Goal: Task Accomplishment & Management: Use online tool/utility

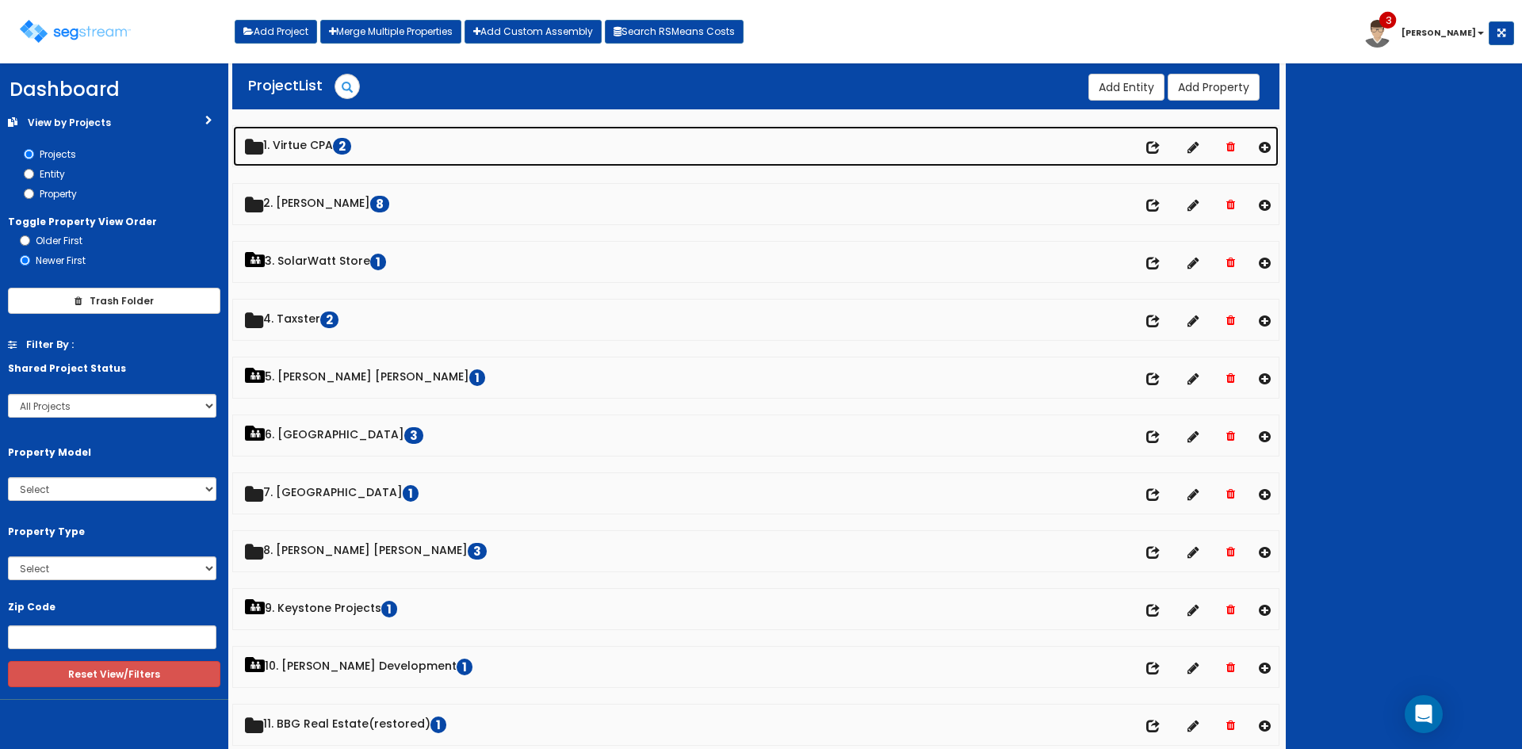
click at [316, 141] on link "1. Virtue CPA 2" at bounding box center [755, 146] width 1045 height 40
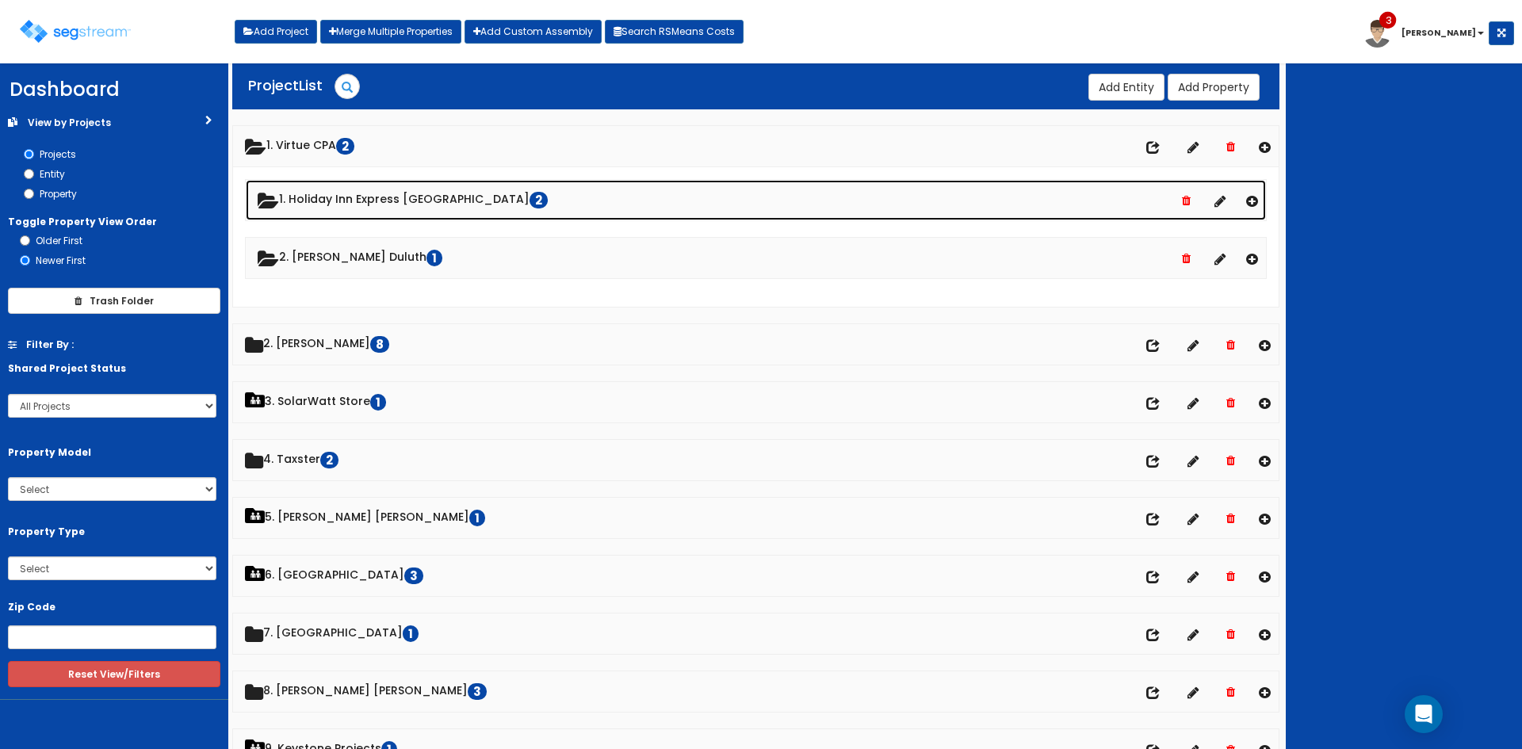
click at [366, 197] on link "1. Holiday Inn Express [GEOGRAPHIC_DATA] 2" at bounding box center [756, 200] width 1020 height 40
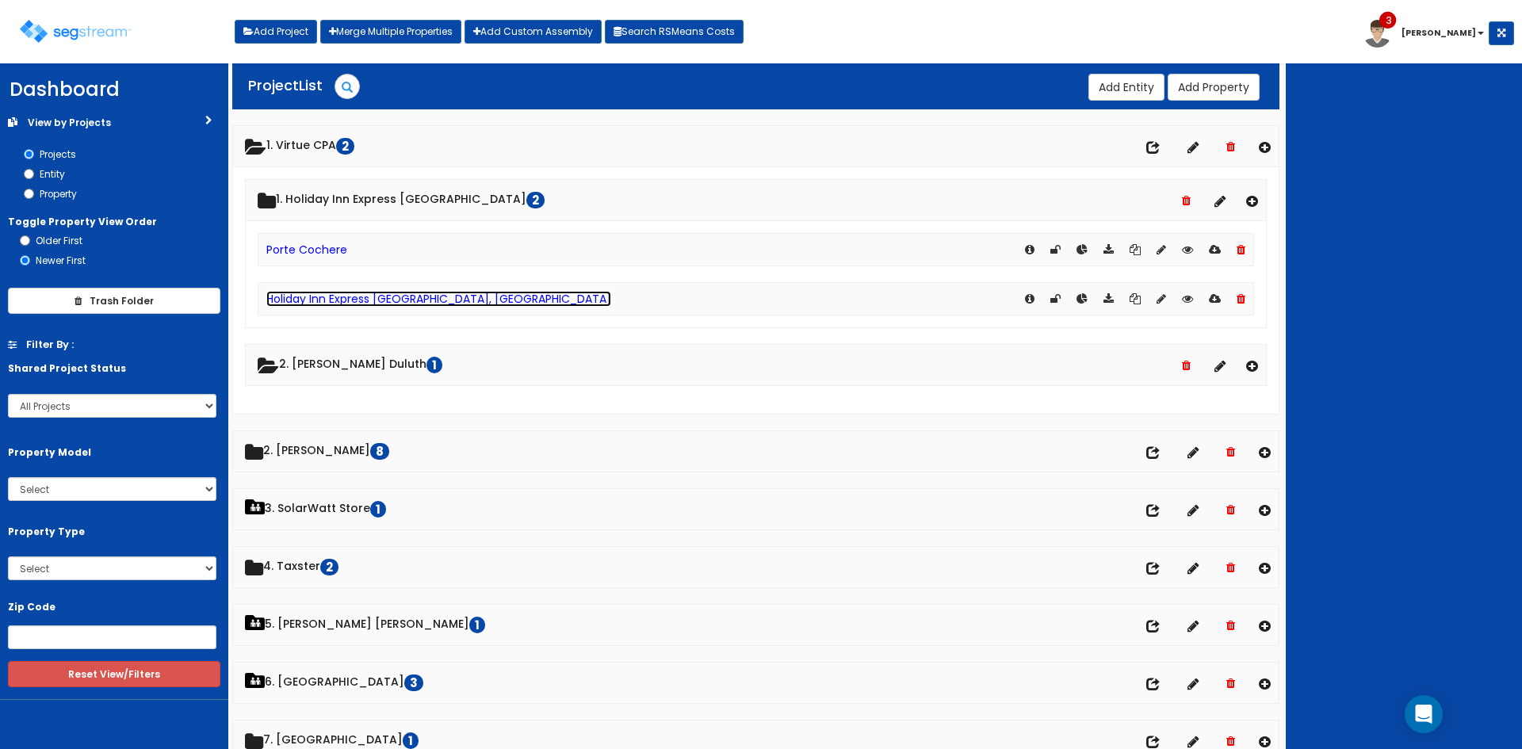
click at [331, 304] on link "Holiday Inn Express [GEOGRAPHIC_DATA], [GEOGRAPHIC_DATA]" at bounding box center [438, 299] width 345 height 16
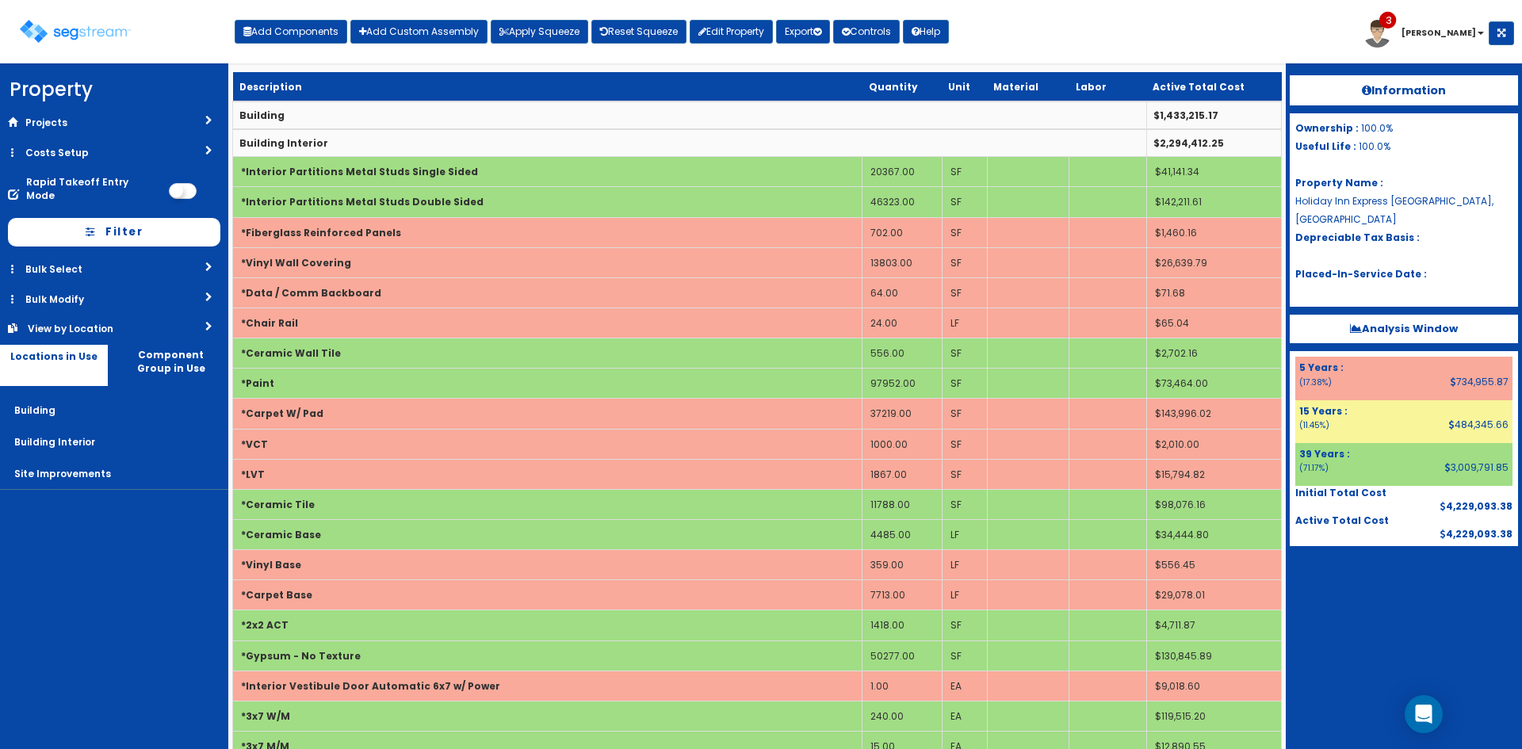
click at [1118, 20] on div "Toggle navigation Add Components Add Custom Assembly Apply Squeeze Reset Squeez…" at bounding box center [761, 38] width 1506 height 52
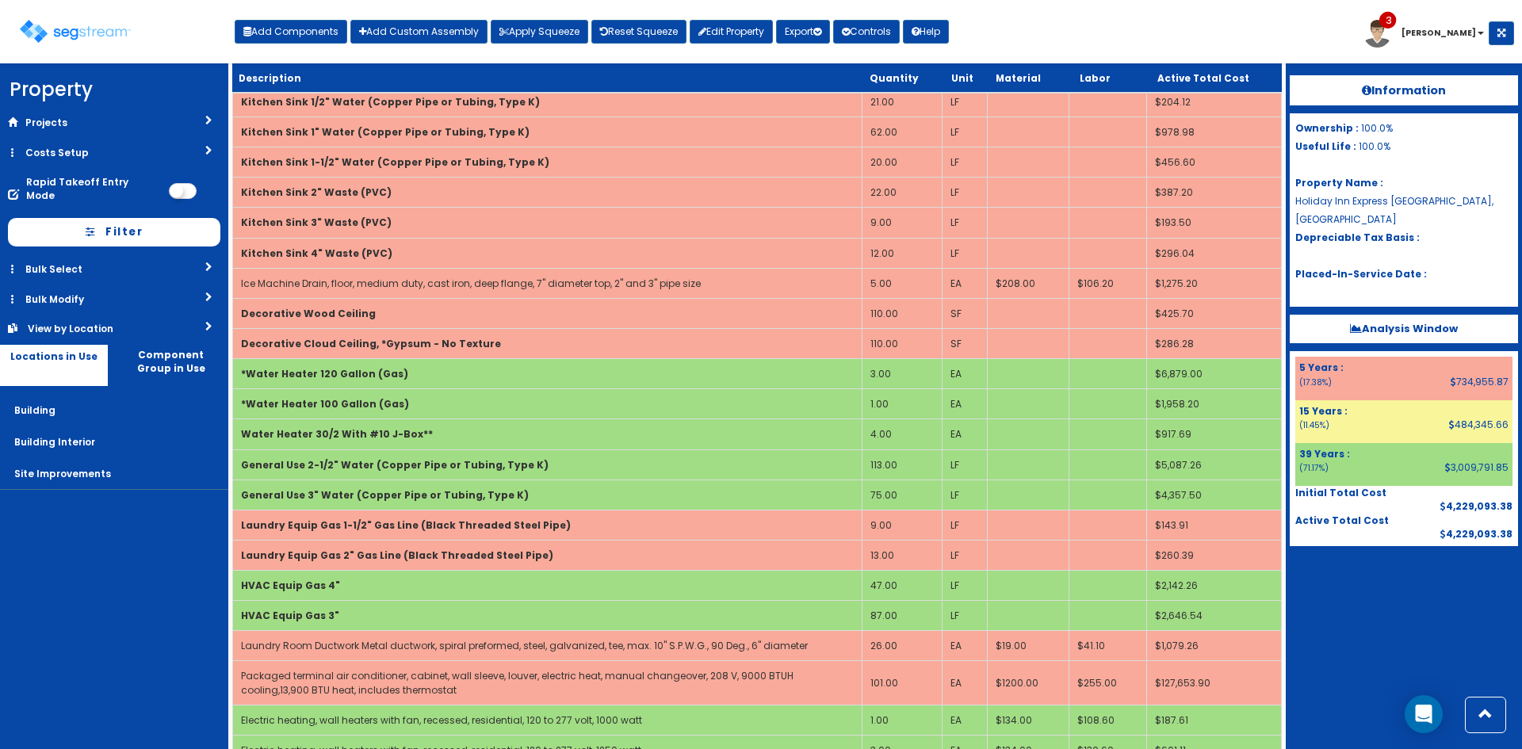
scroll to position [1158, 0]
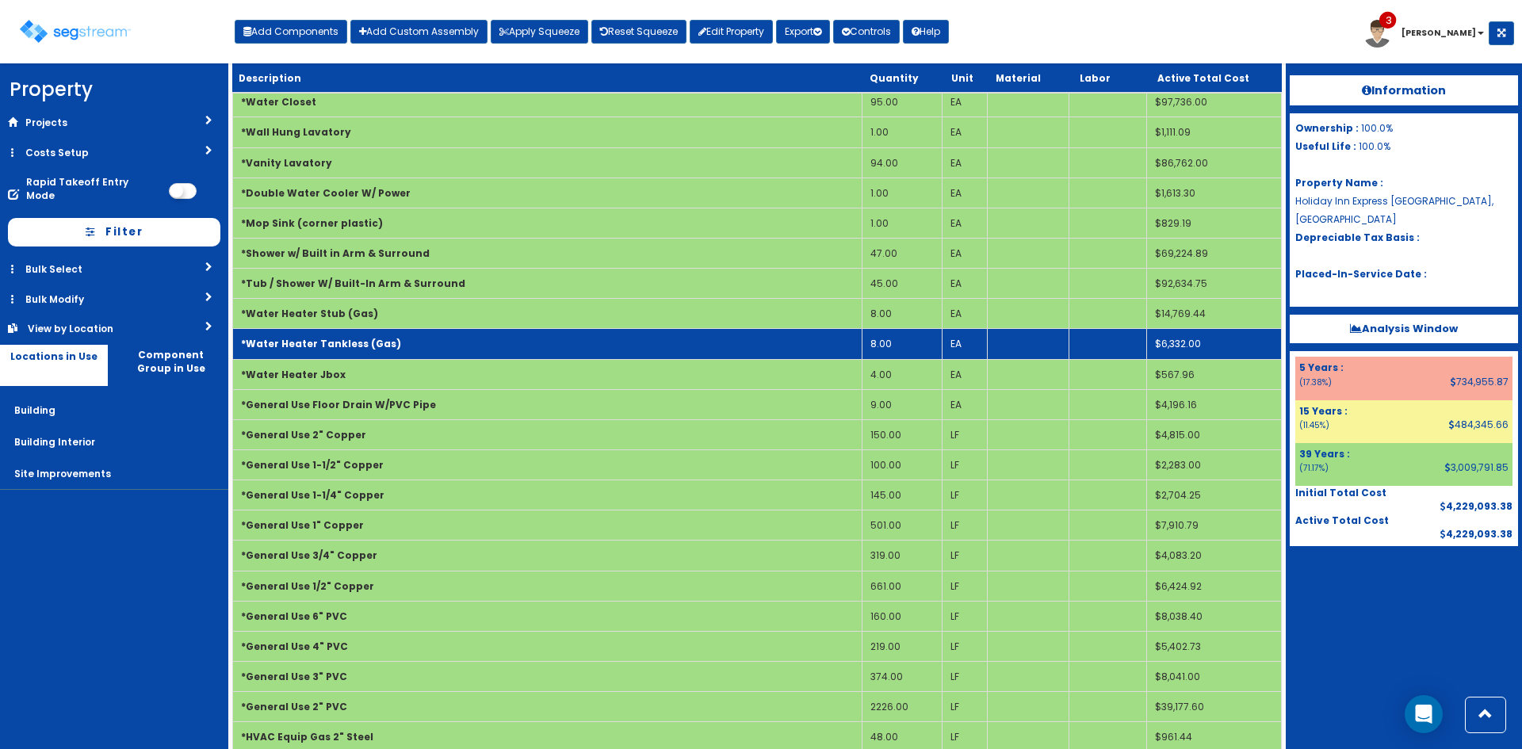
click at [885, 345] on td "8.00" at bounding box center [902, 344] width 80 height 30
click at [711, 338] on td "*Water Heater Tankless (Gas)" at bounding box center [547, 344] width 629 height 30
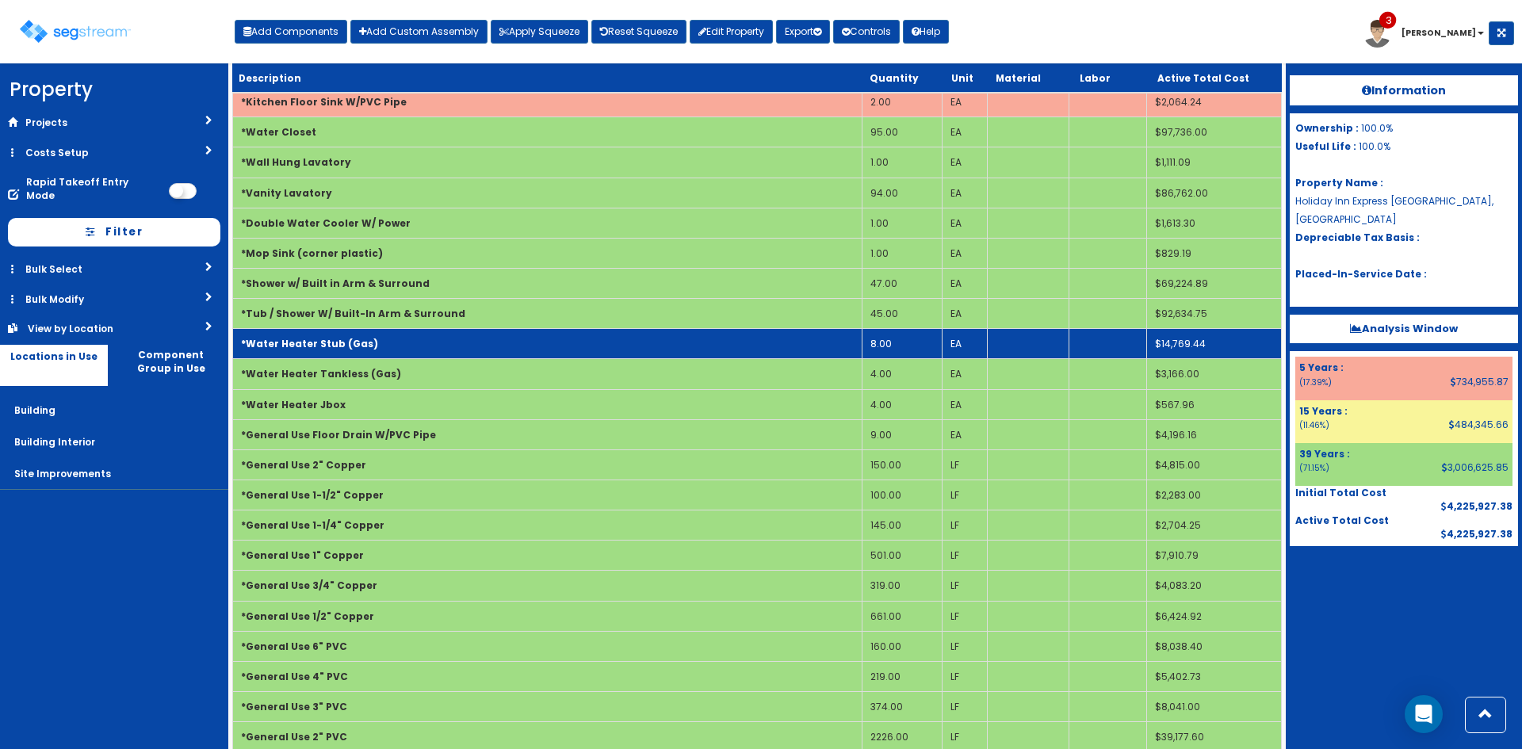
click at [808, 352] on td "*Water Heater Stub (Gas)" at bounding box center [547, 344] width 629 height 30
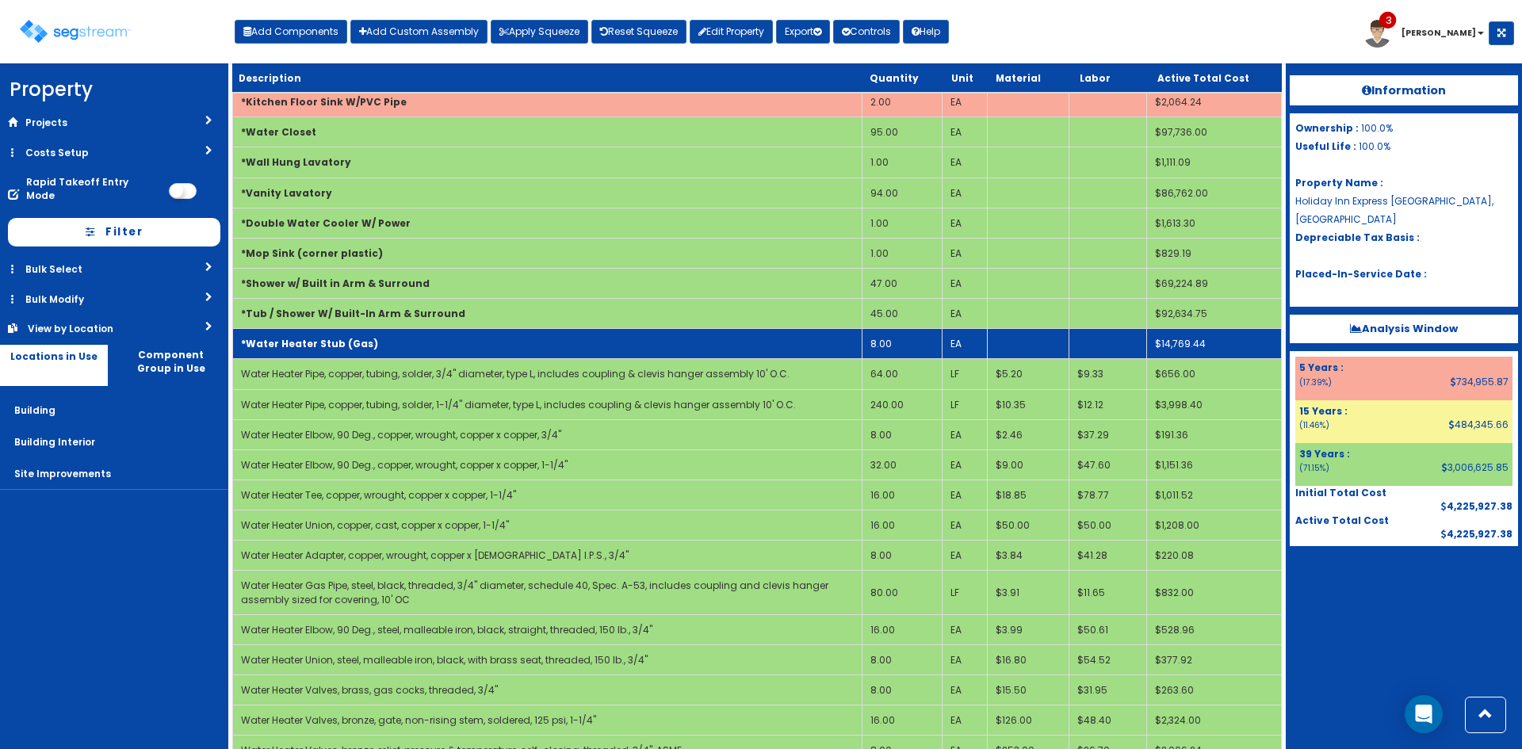
scroll to position [1534, 0]
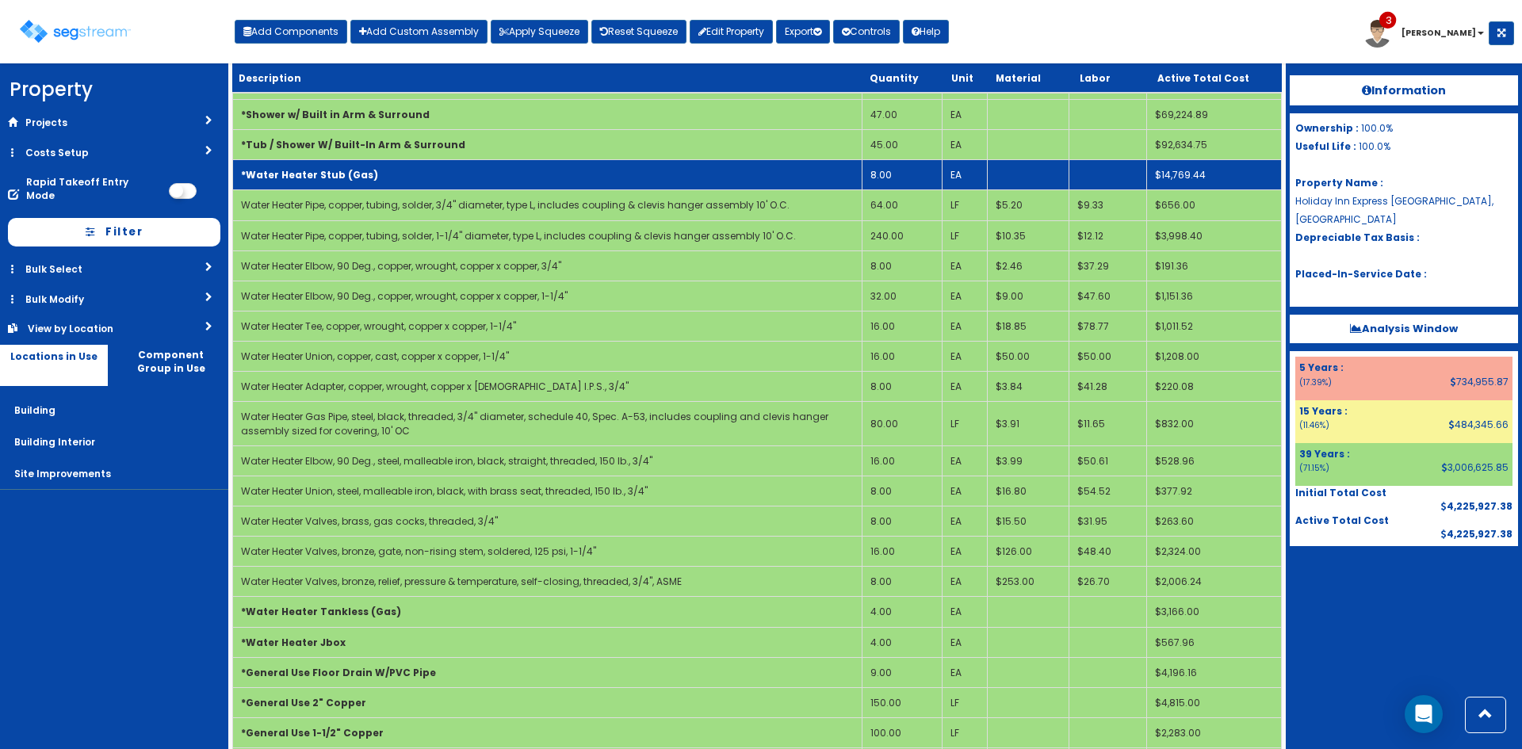
click at [702, 171] on td "*Water Heater Stub (Gas)" at bounding box center [547, 175] width 629 height 30
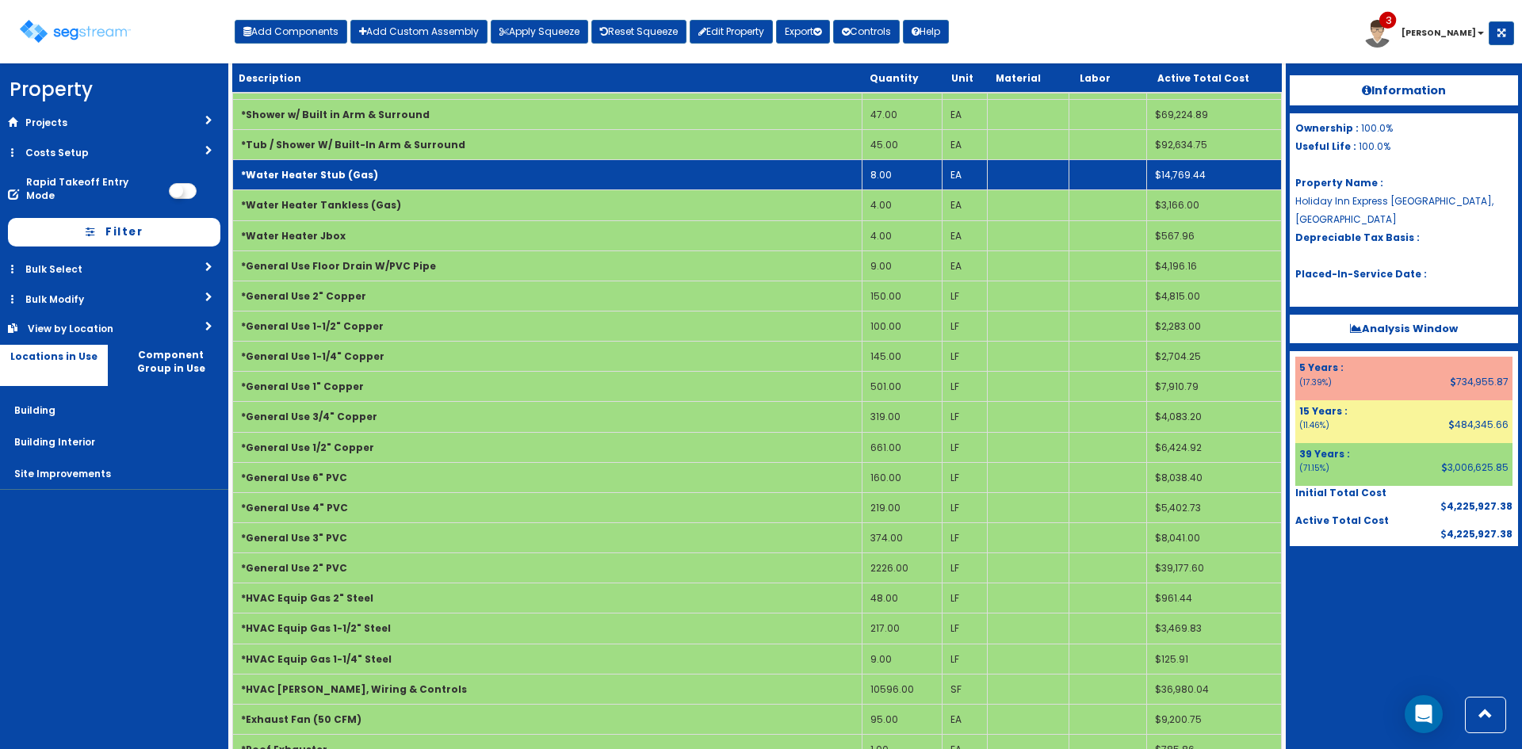
scroll to position [890, 0]
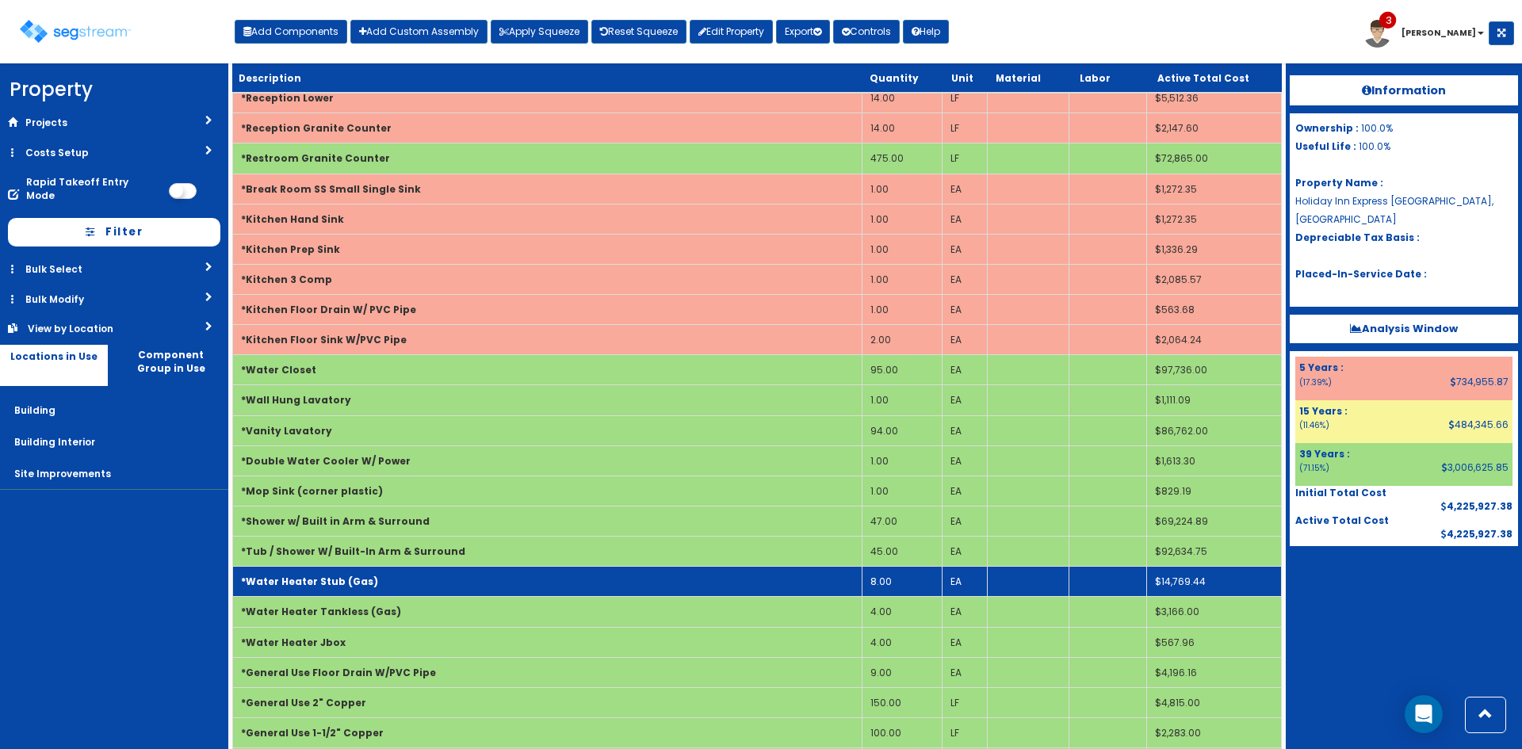
click at [805, 589] on td "*Water Heater Stub (Gas)" at bounding box center [547, 582] width 629 height 30
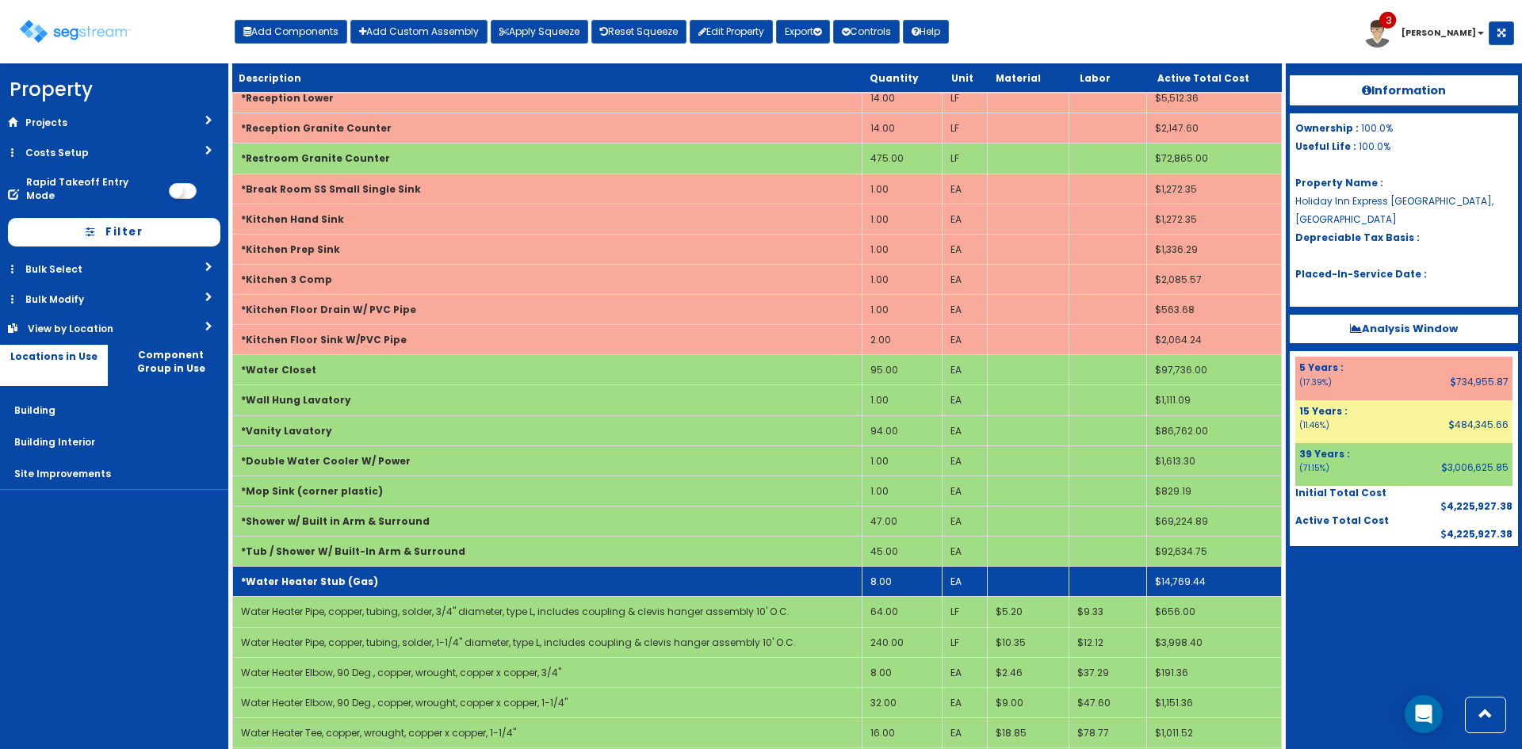
scroll to position [1297, 0]
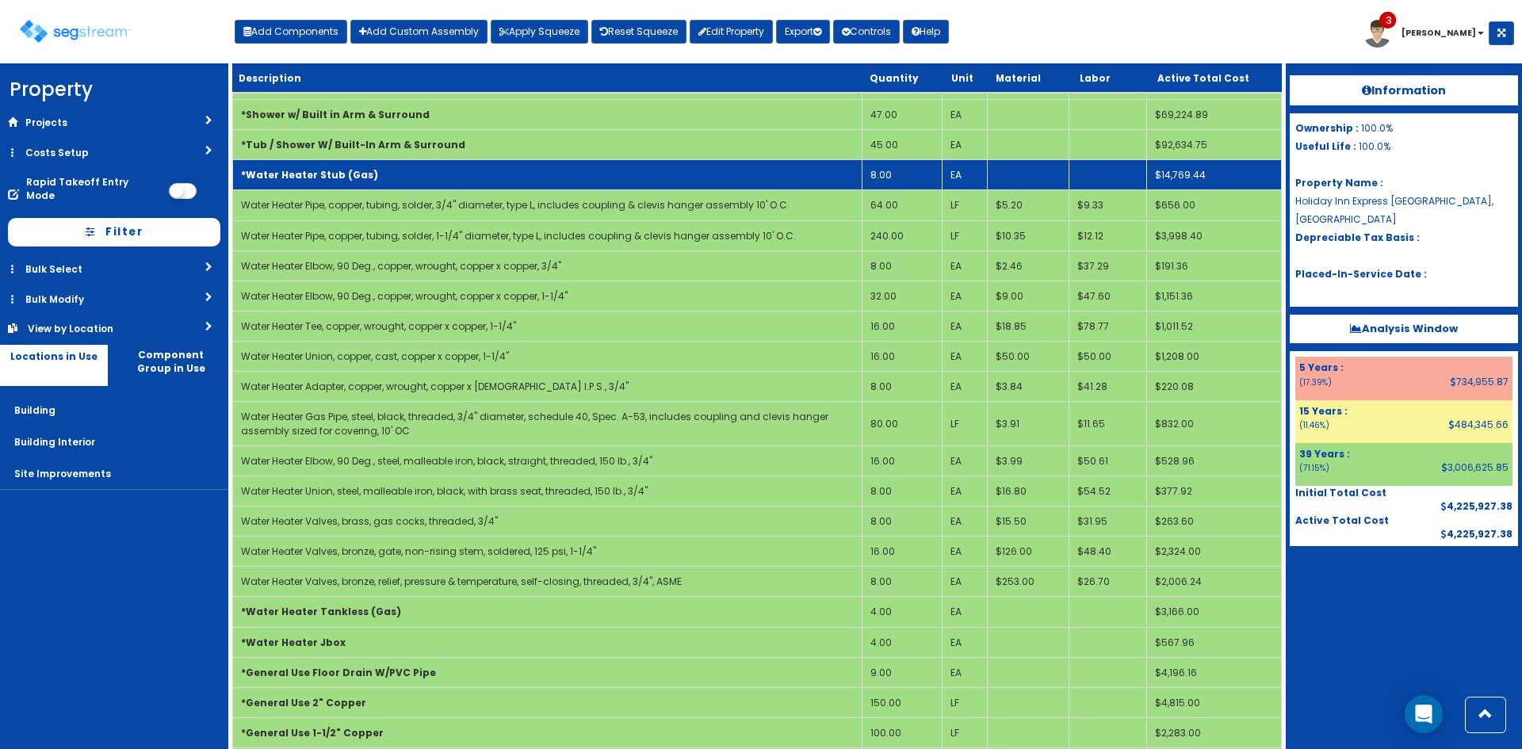
click at [683, 170] on td "*Water Heater Stub (Gas)" at bounding box center [547, 175] width 629 height 30
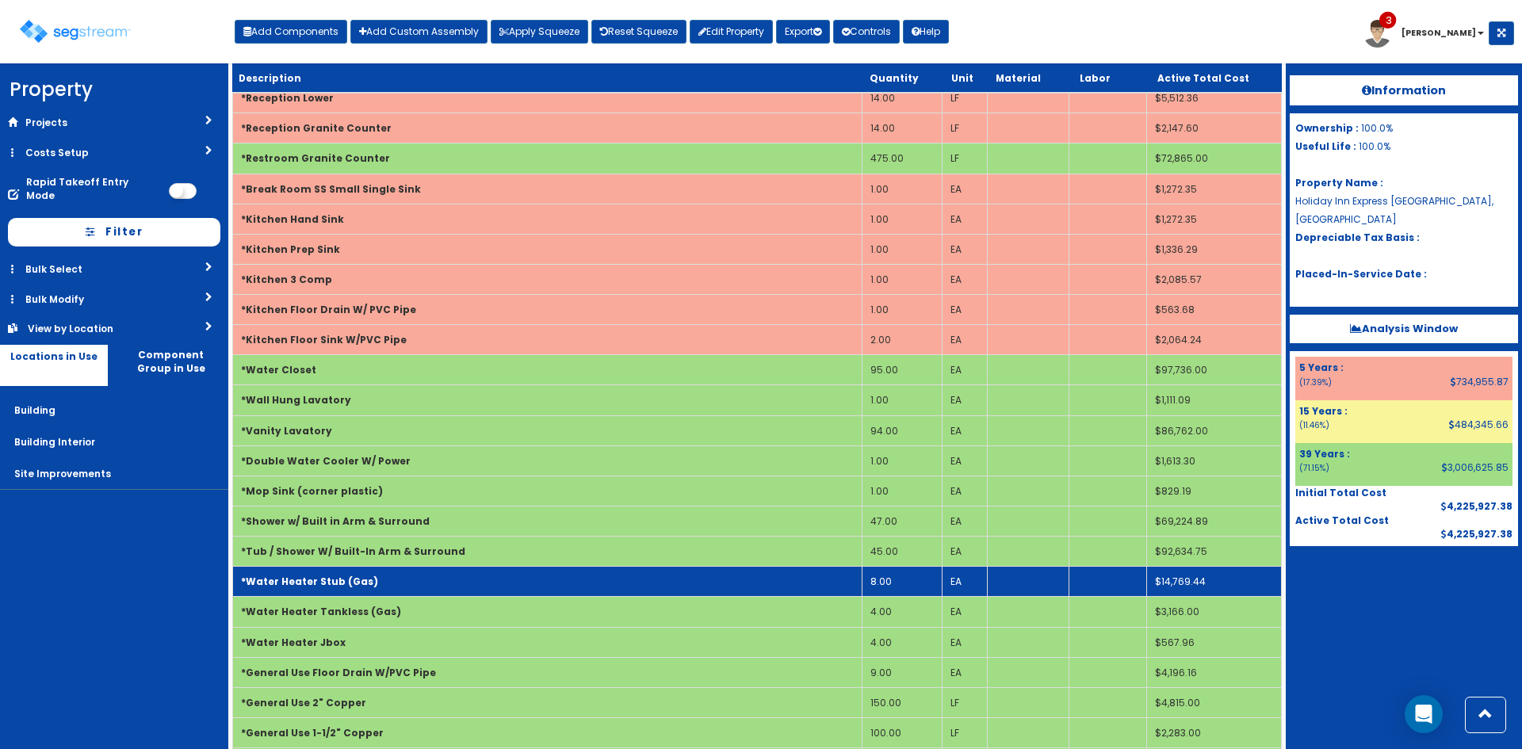
click at [887, 579] on td "8.00" at bounding box center [902, 582] width 80 height 30
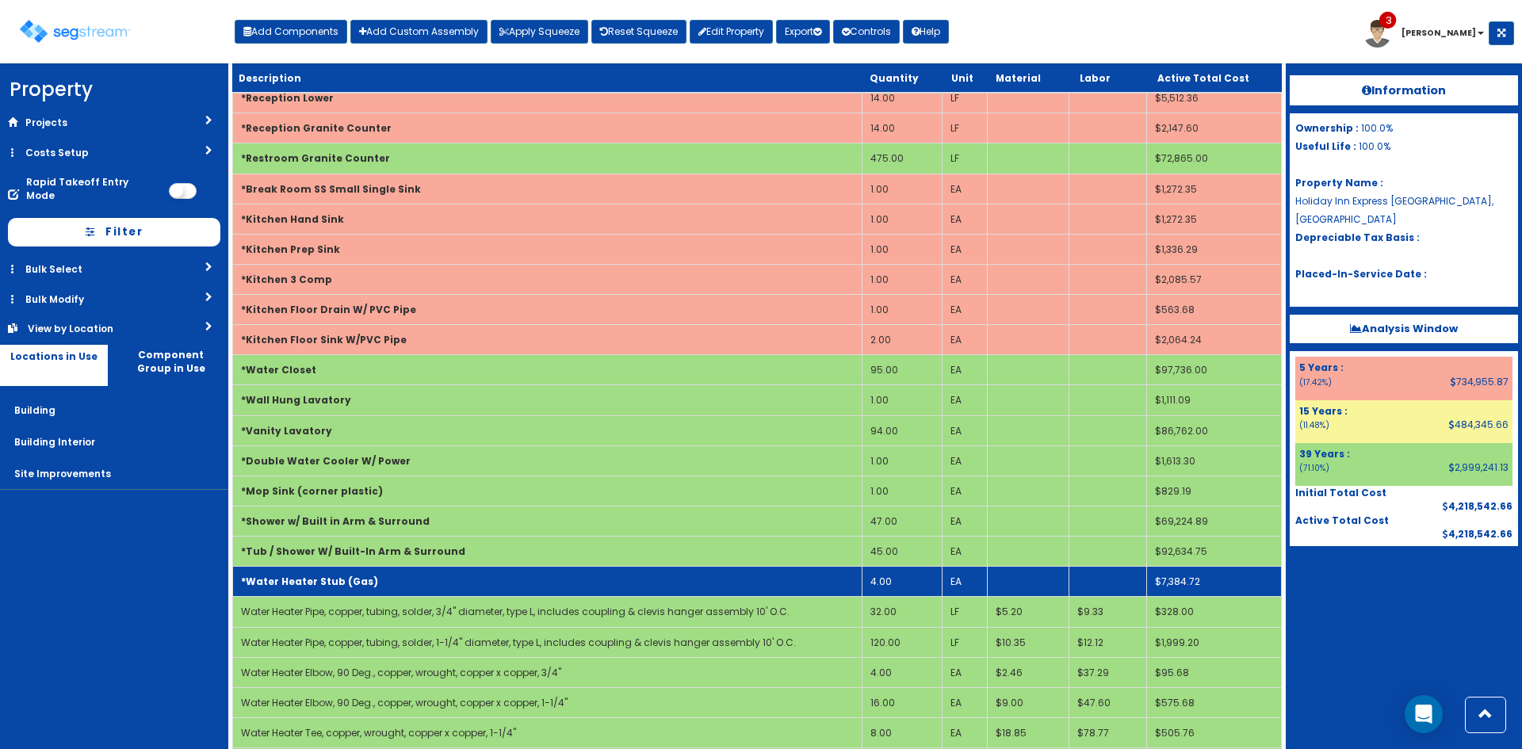
click at [828, 582] on td "*Water Heater Stub (Gas)" at bounding box center [547, 582] width 629 height 30
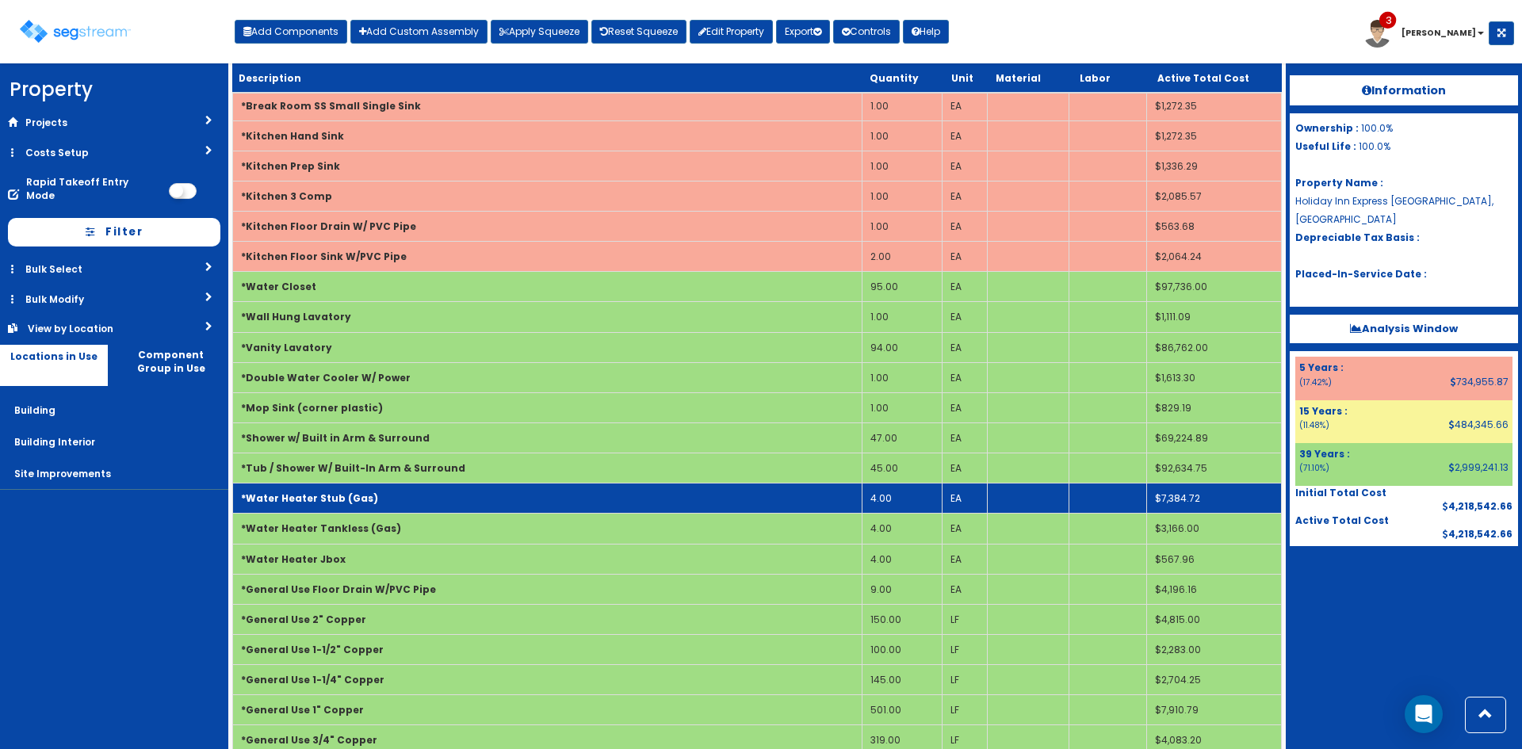
scroll to position [1048, 0]
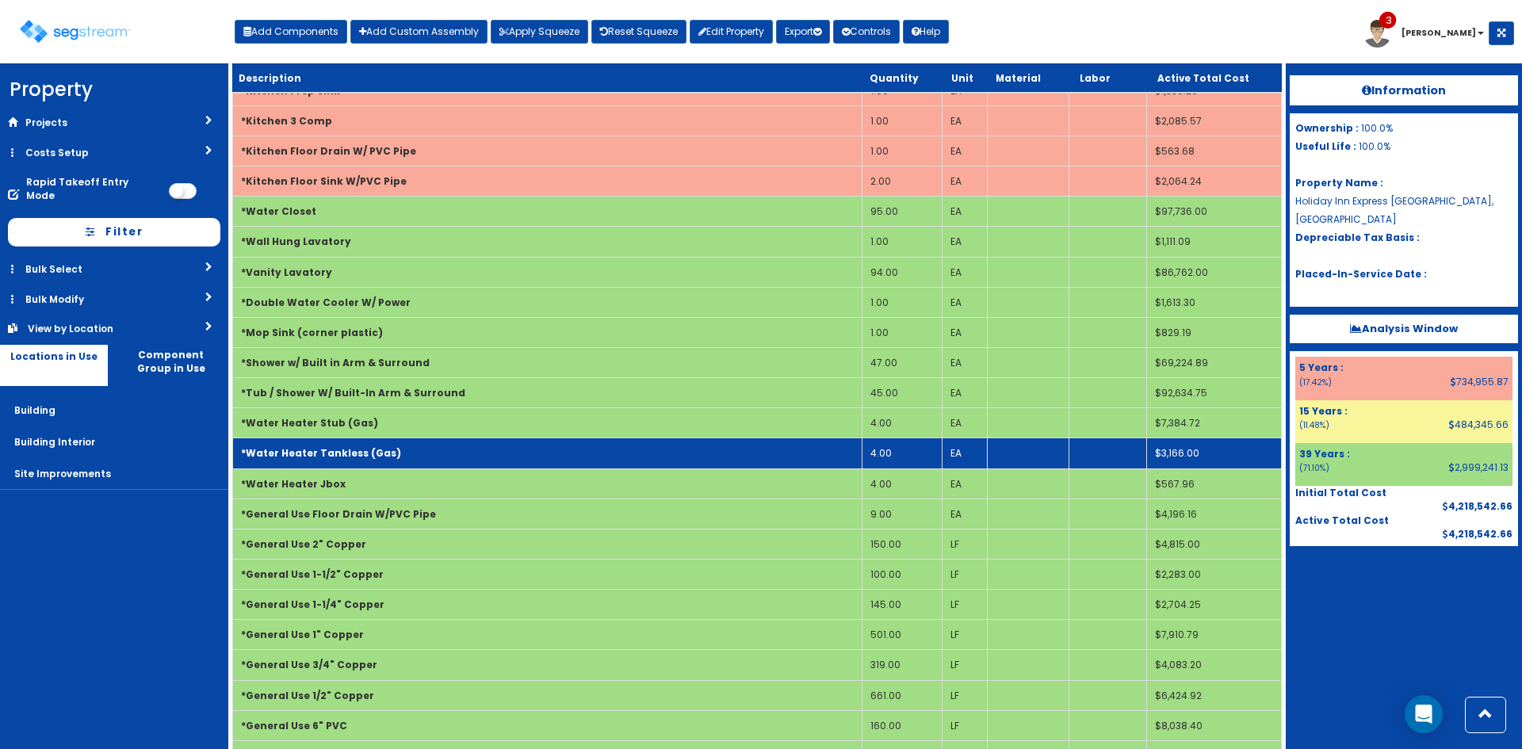
click at [742, 456] on td "*Water Heater Tankless (Gas)" at bounding box center [547, 453] width 629 height 30
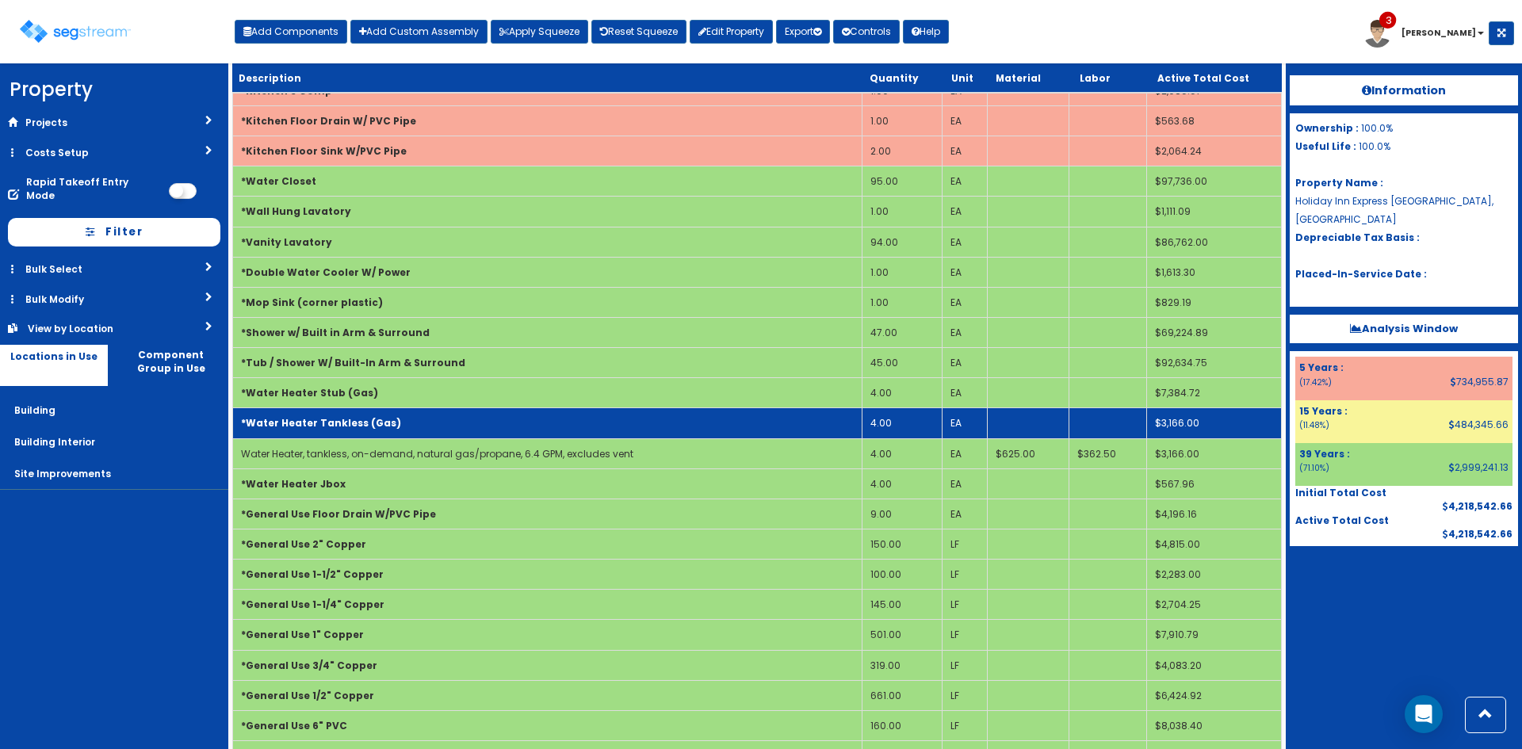
click at [719, 424] on td "*Water Heater Tankless (Gas)" at bounding box center [547, 423] width 629 height 30
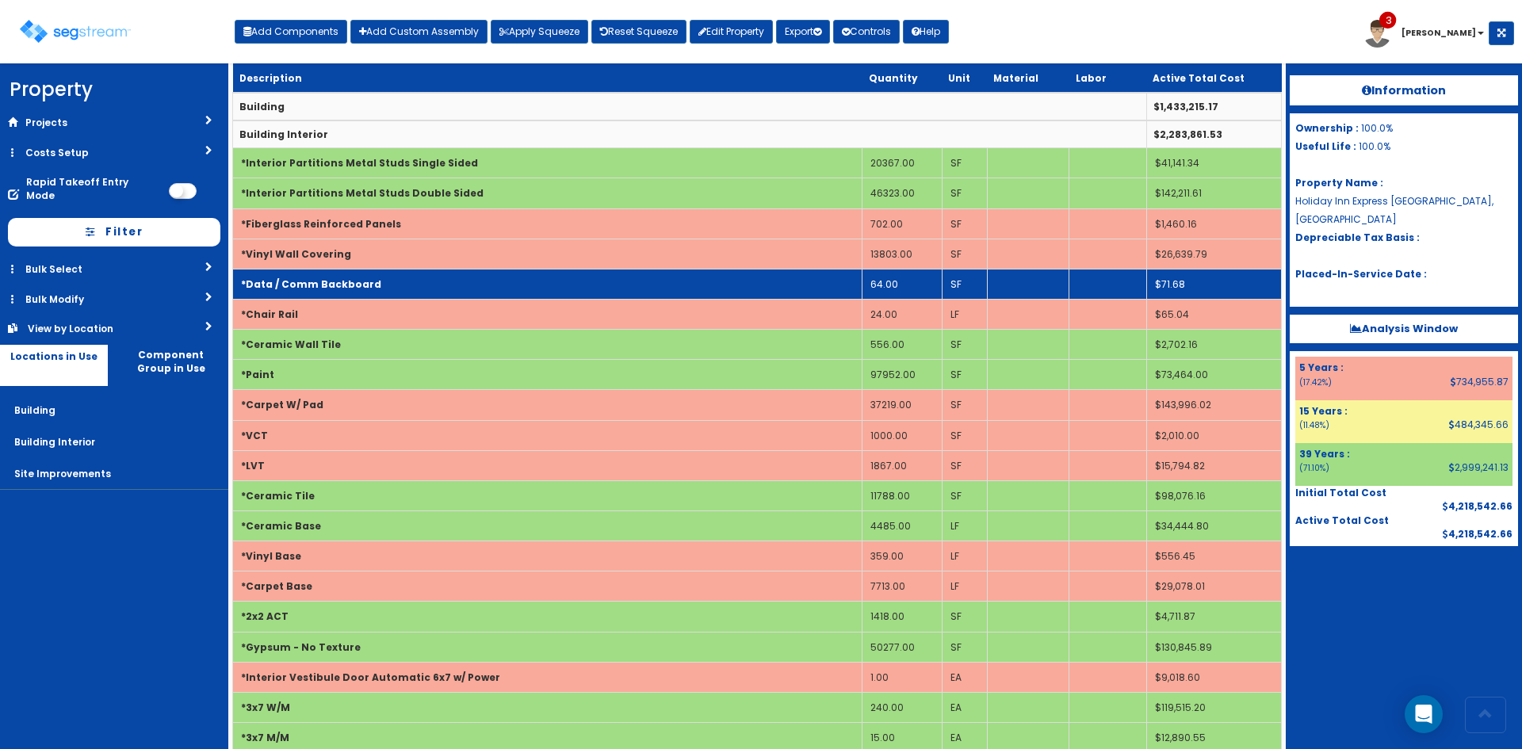
scroll to position [0, 0]
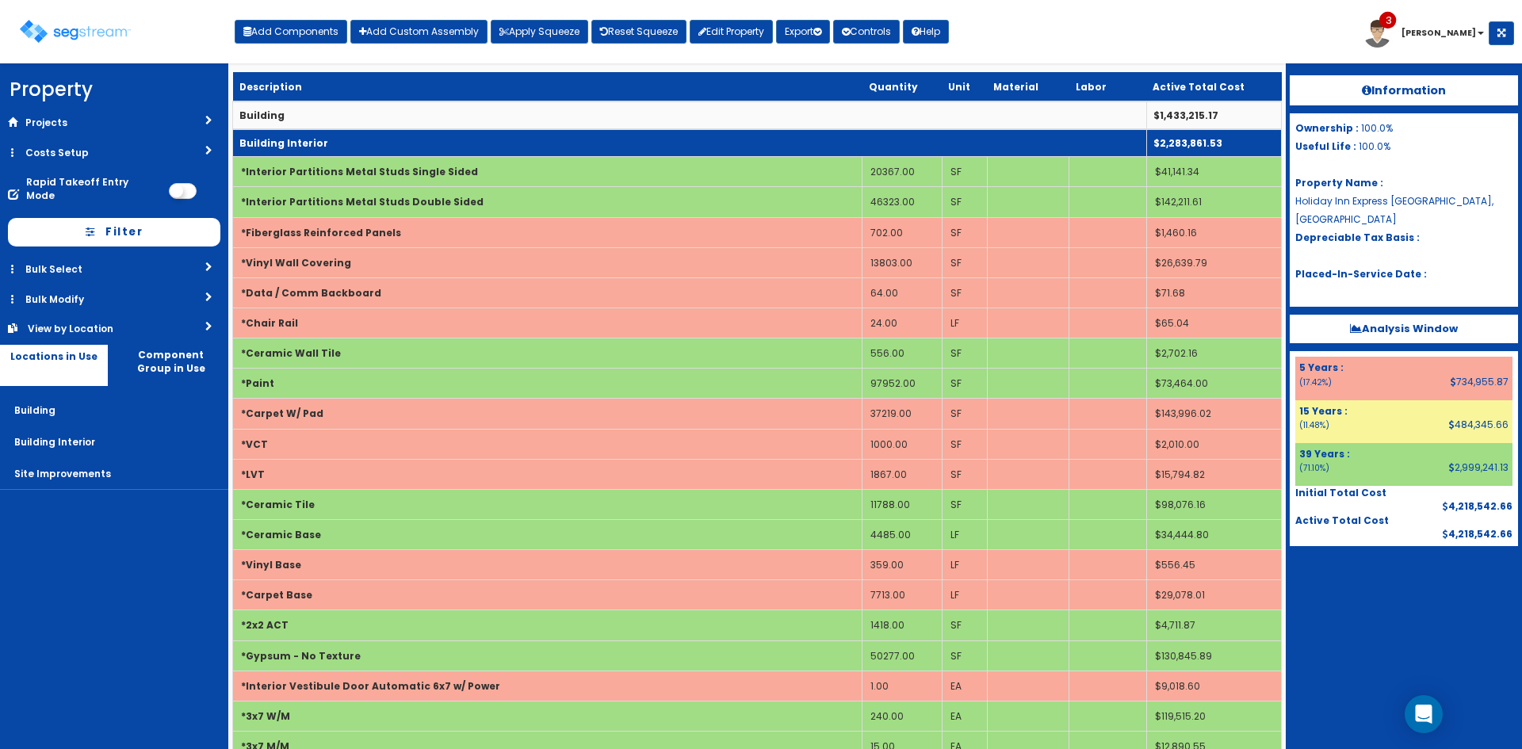
click at [644, 145] on td "Building Interior" at bounding box center [690, 143] width 914 height 28
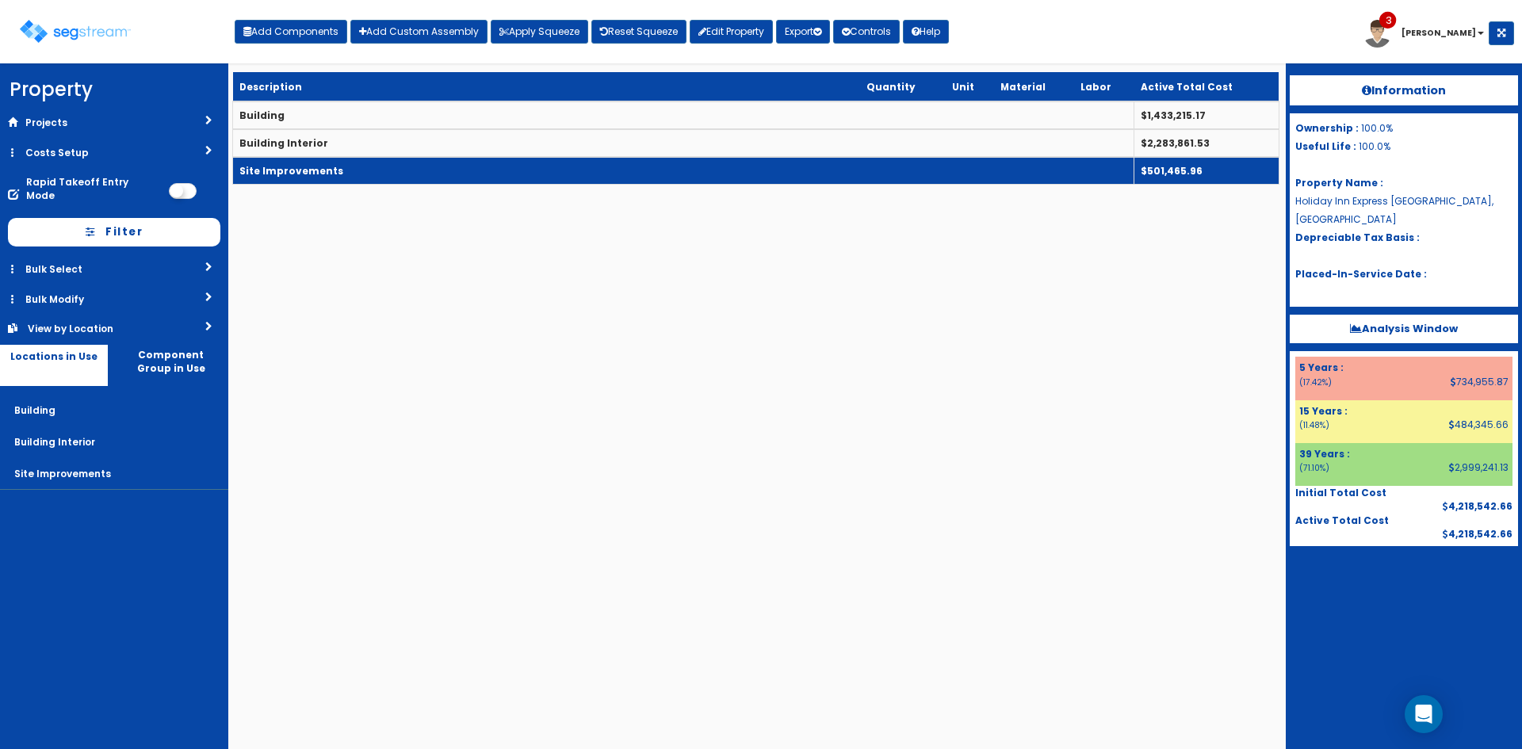
click at [644, 175] on td "Site Improvements" at bounding box center [683, 171] width 901 height 28
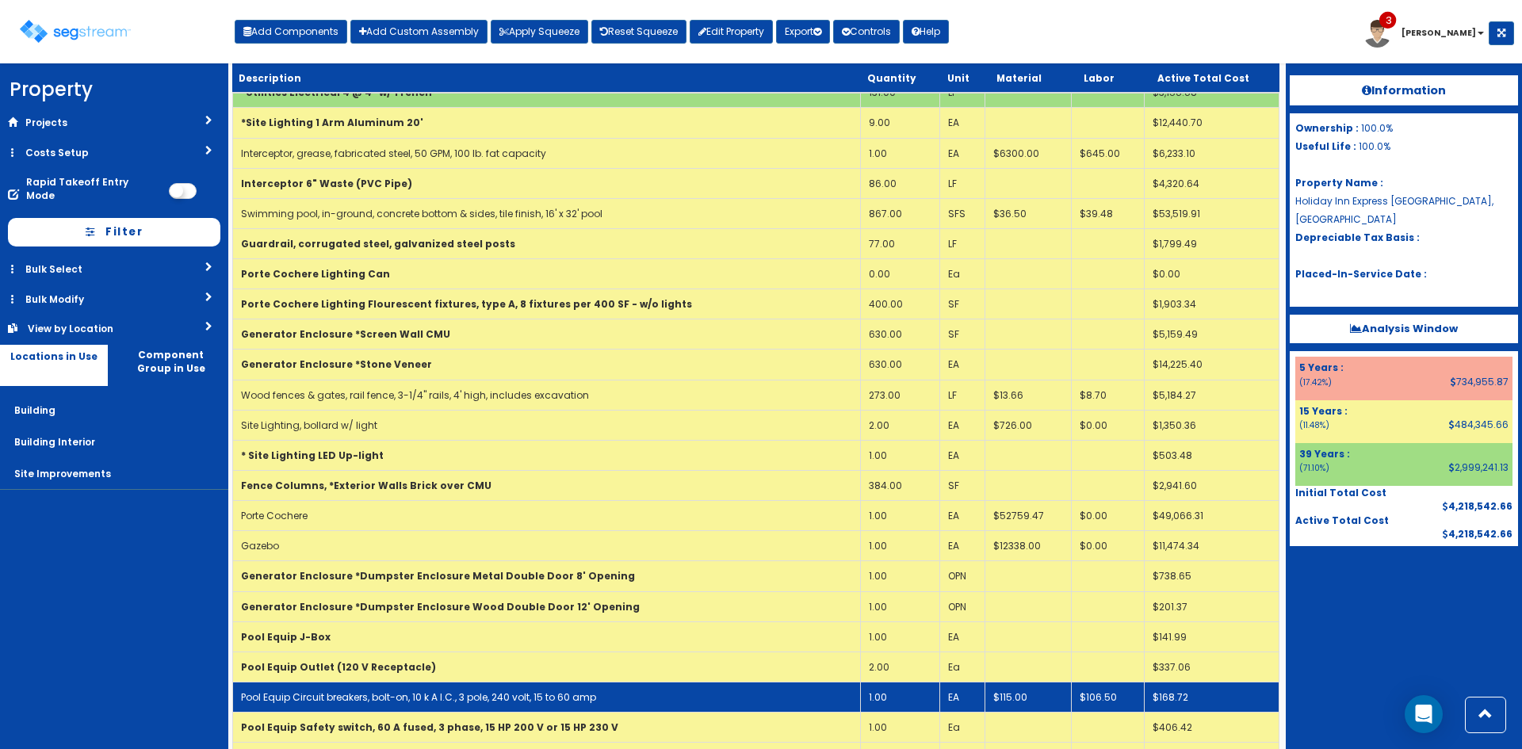
scroll to position [797, 0]
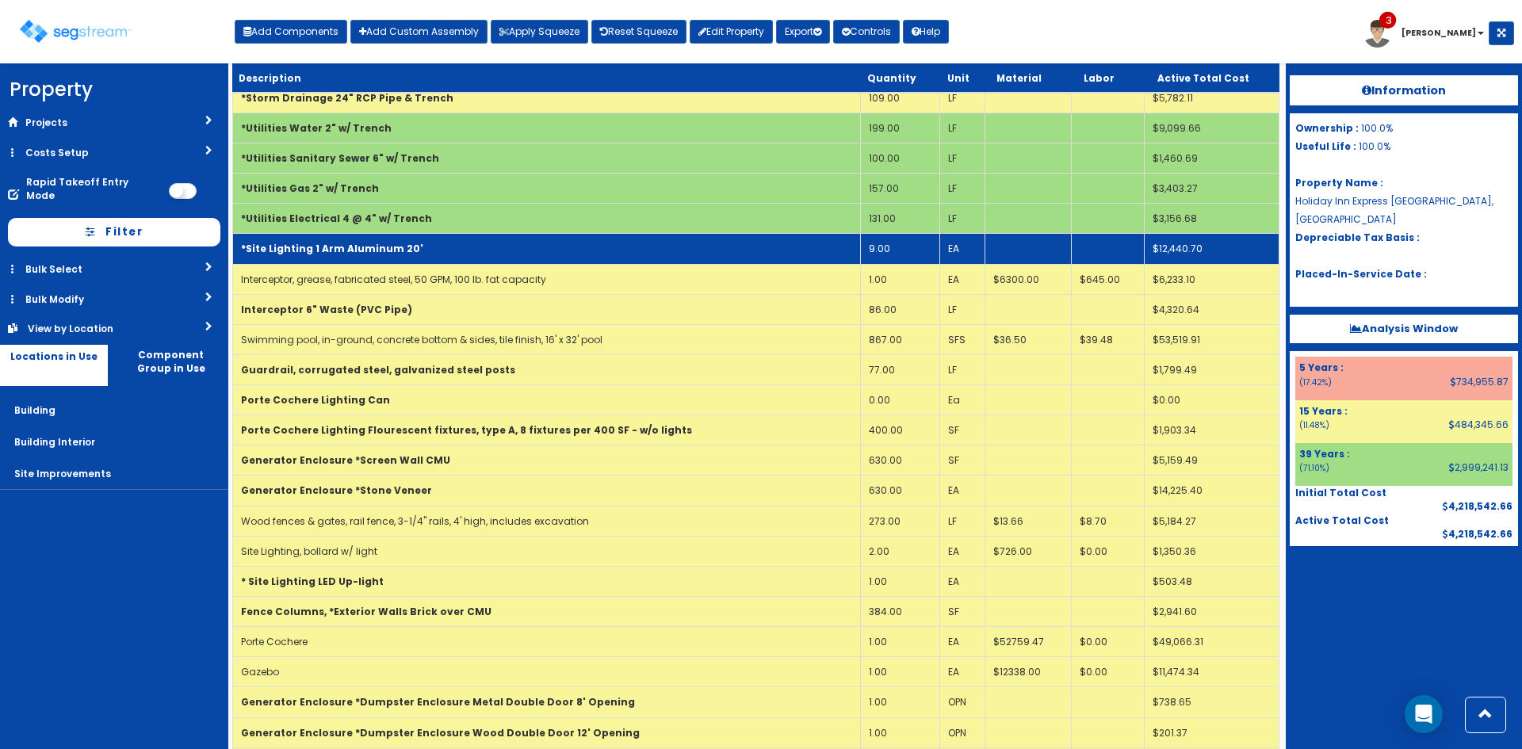
click at [721, 252] on td "*Site Lighting 1 Arm Aluminum 20'" at bounding box center [547, 249] width 628 height 30
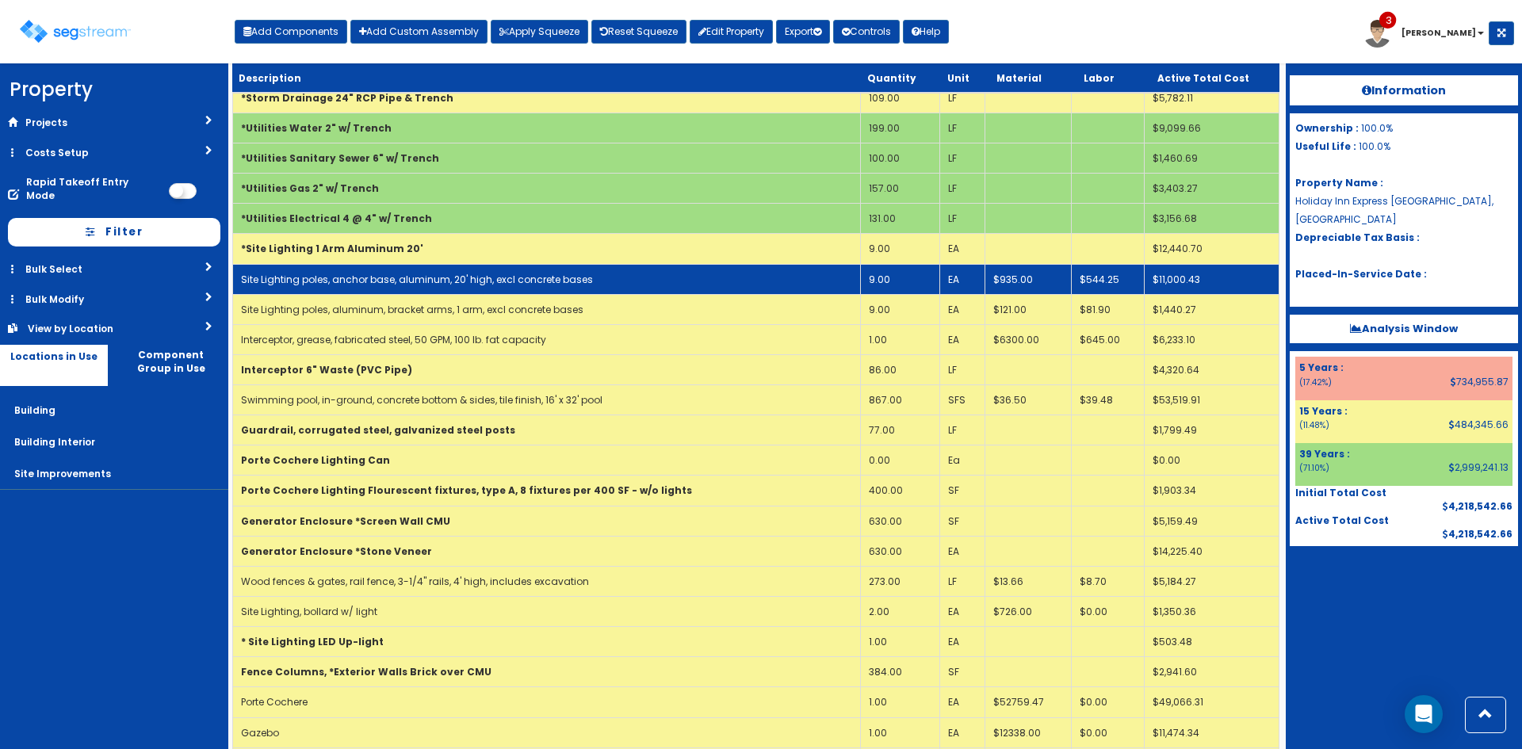
click at [703, 278] on td "Site Lighting poles, anchor base, aluminum, 20' high, excl concrete bases" at bounding box center [547, 279] width 628 height 30
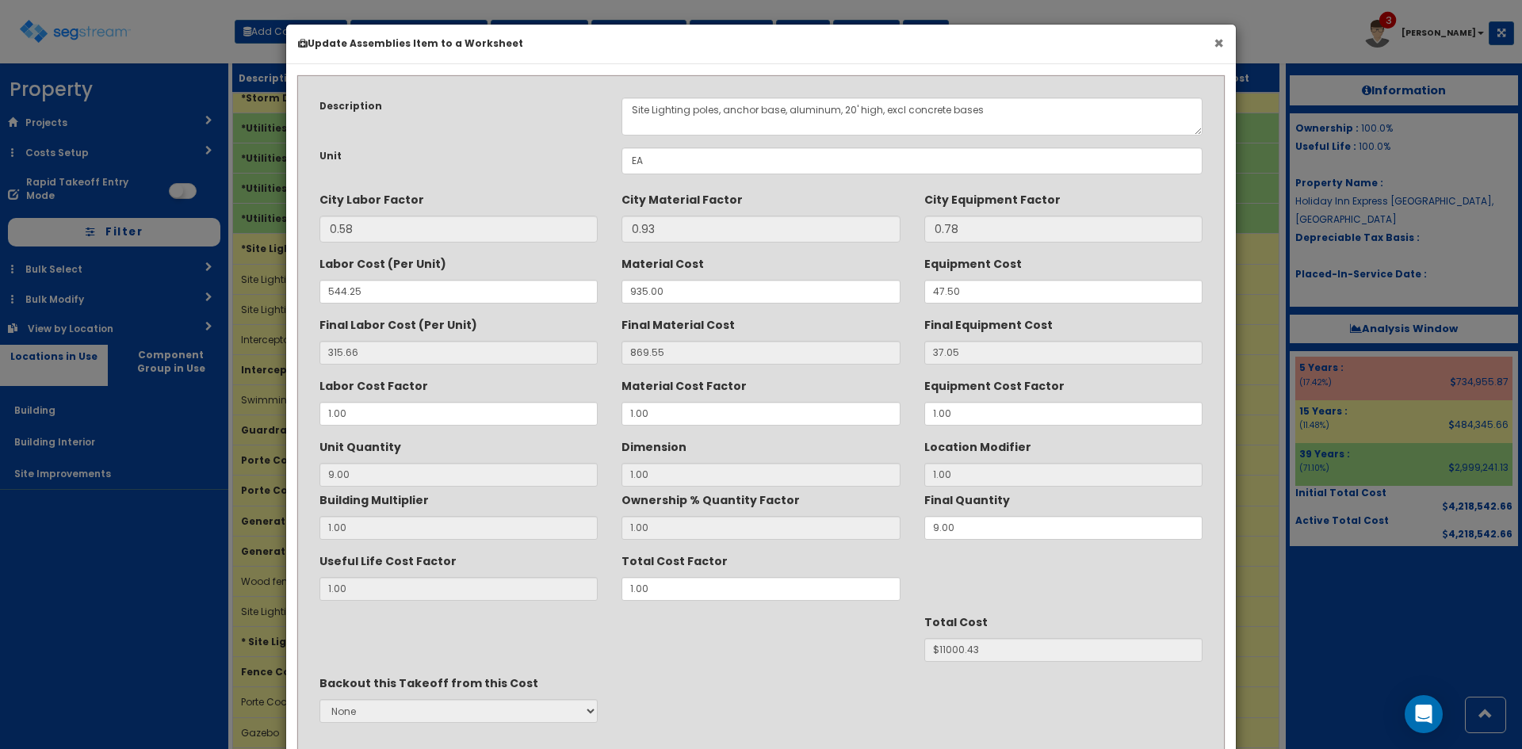
click at [1220, 39] on button "×" at bounding box center [1218, 43] width 10 height 17
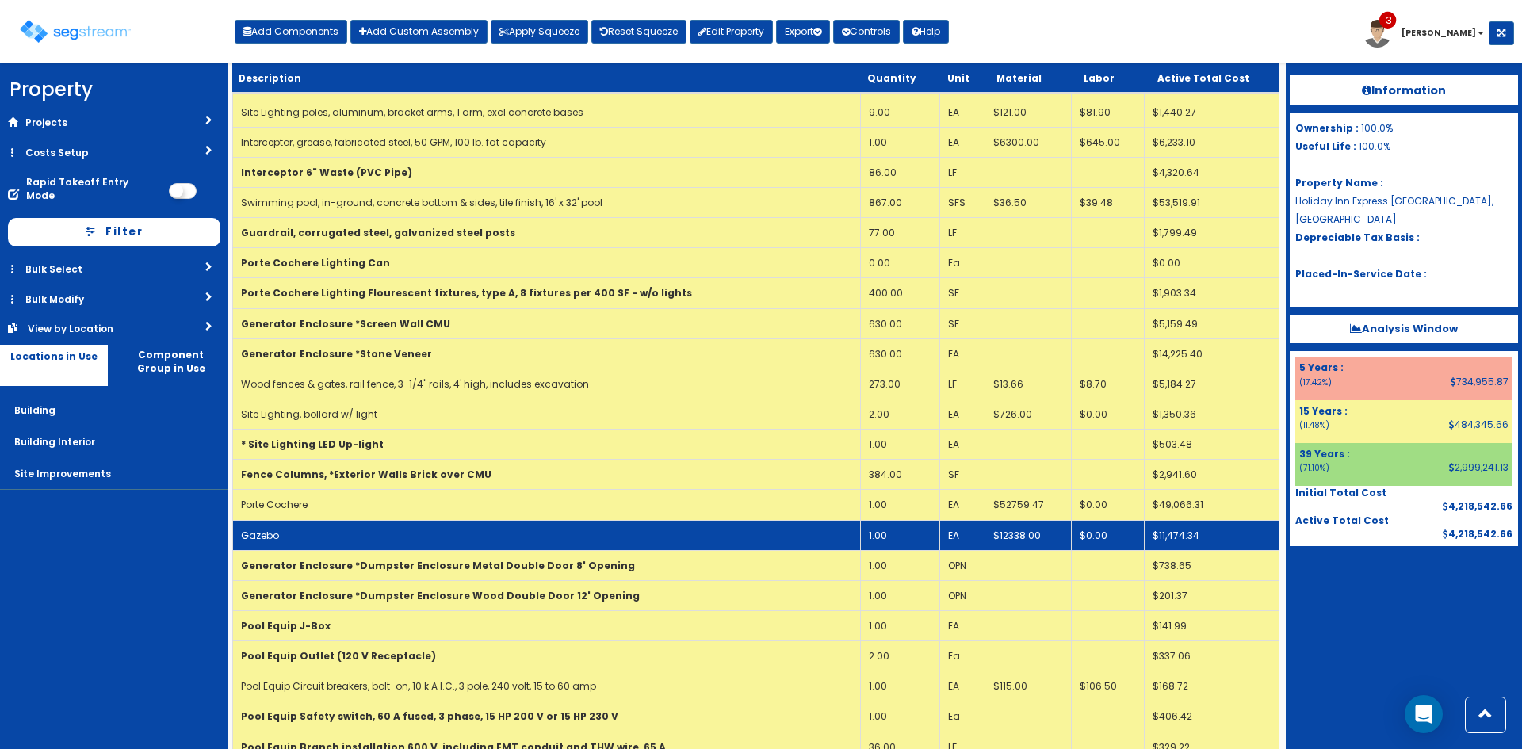
scroll to position [1174, 0]
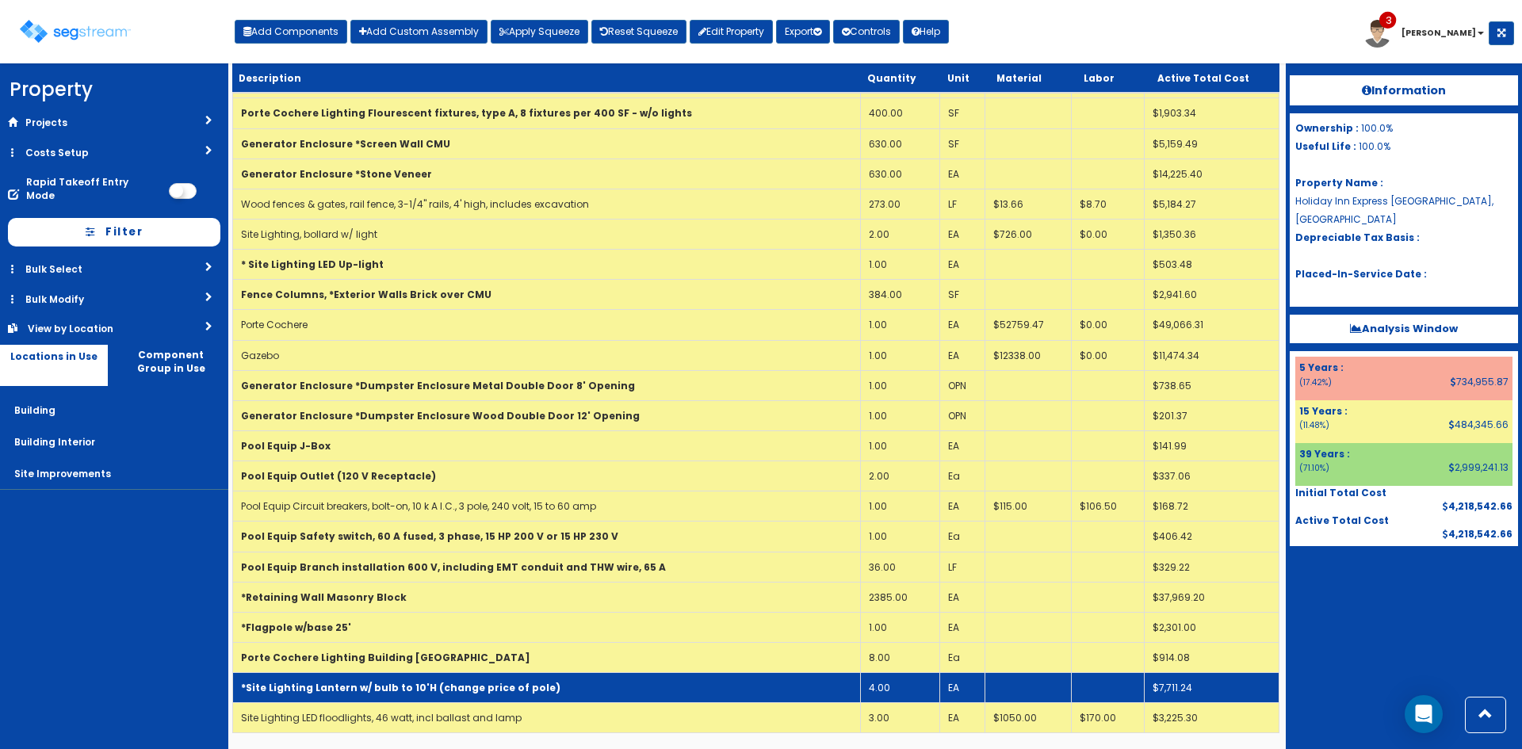
click at [793, 689] on td "*Site Lighting Lantern w/ bulb to 10'H (change price of pole)" at bounding box center [547, 688] width 628 height 30
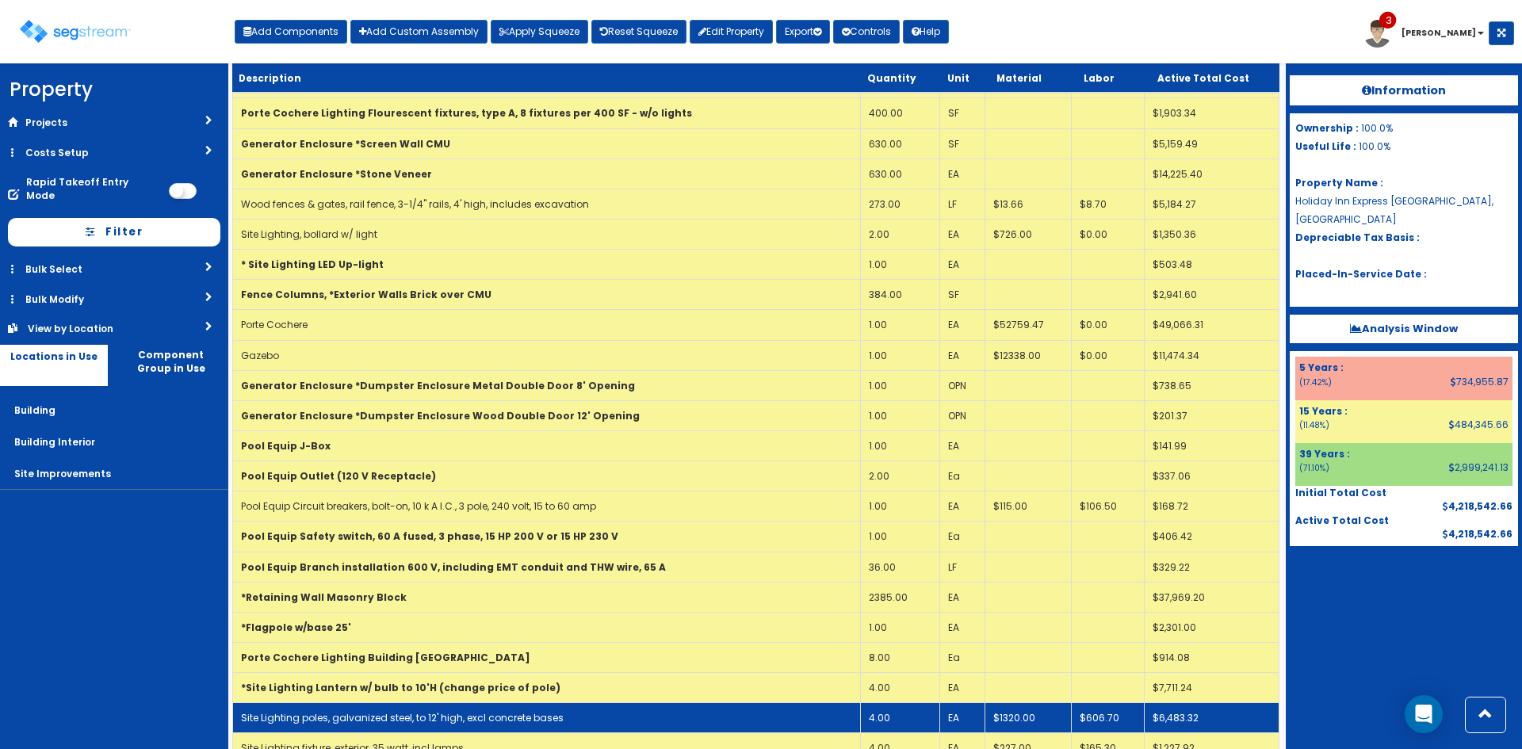
scroll to position [1236, 0]
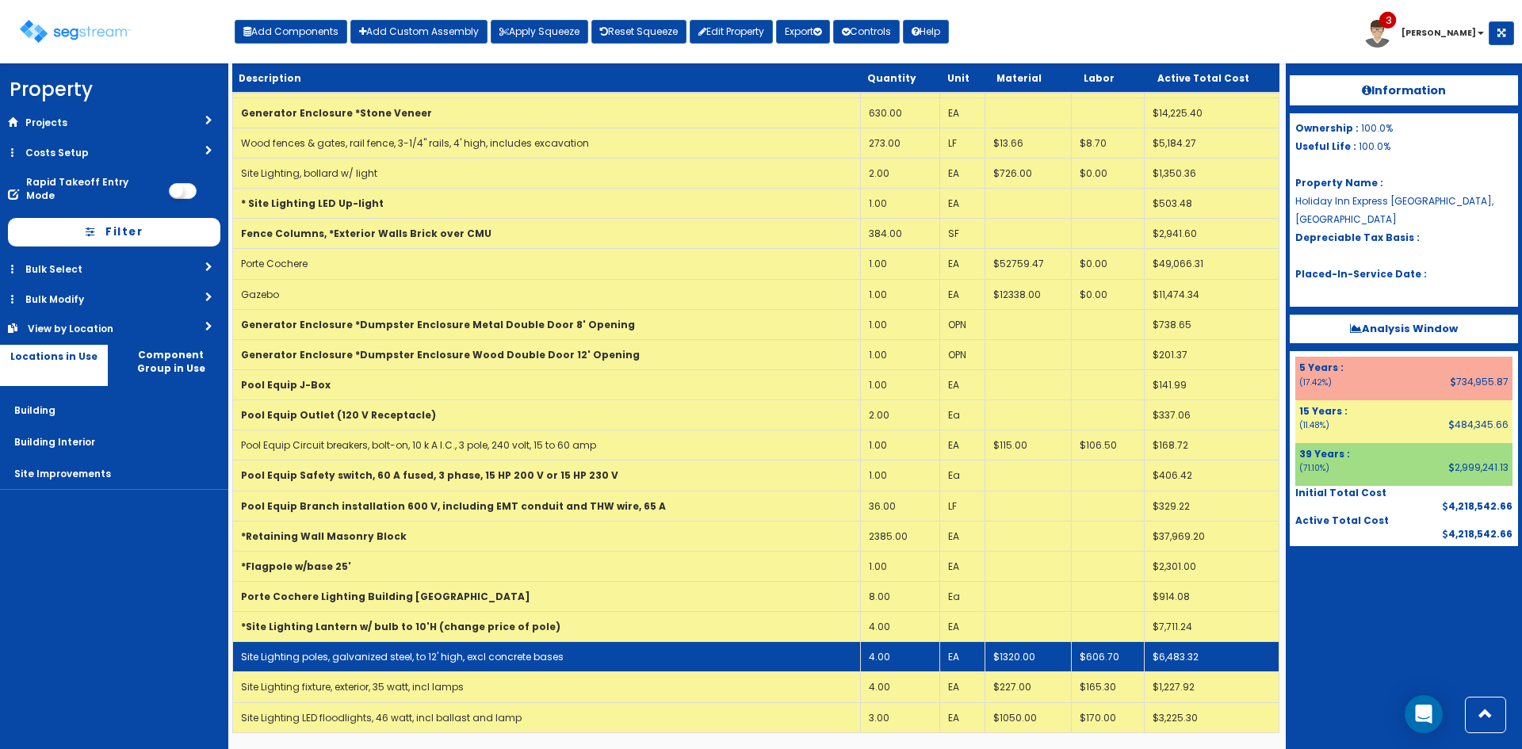
click at [790, 662] on td "Site Lighting poles, galvanized steel, to 12' high, excl concrete bases" at bounding box center [547, 657] width 628 height 30
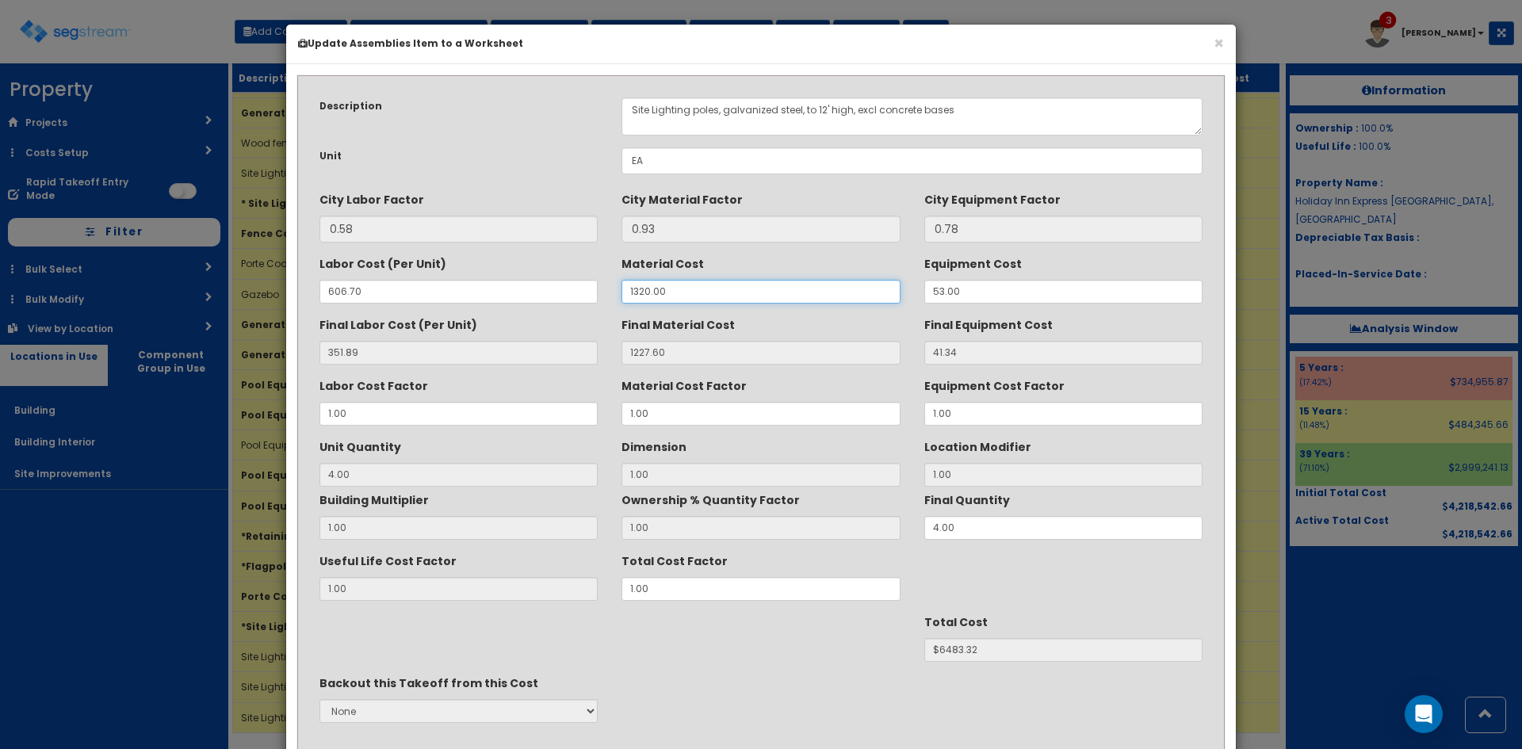
drag, startPoint x: 678, startPoint y: 288, endPoint x: 540, endPoint y: 293, distance: 137.2
click at [540, 293] on div "Labor Cost (Per Unit) 606.70 Material Cost 1320.00 Equipment Cost 53.00" at bounding box center [760, 276] width 907 height 53
type input "56"
type input "52.08"
type input "4"
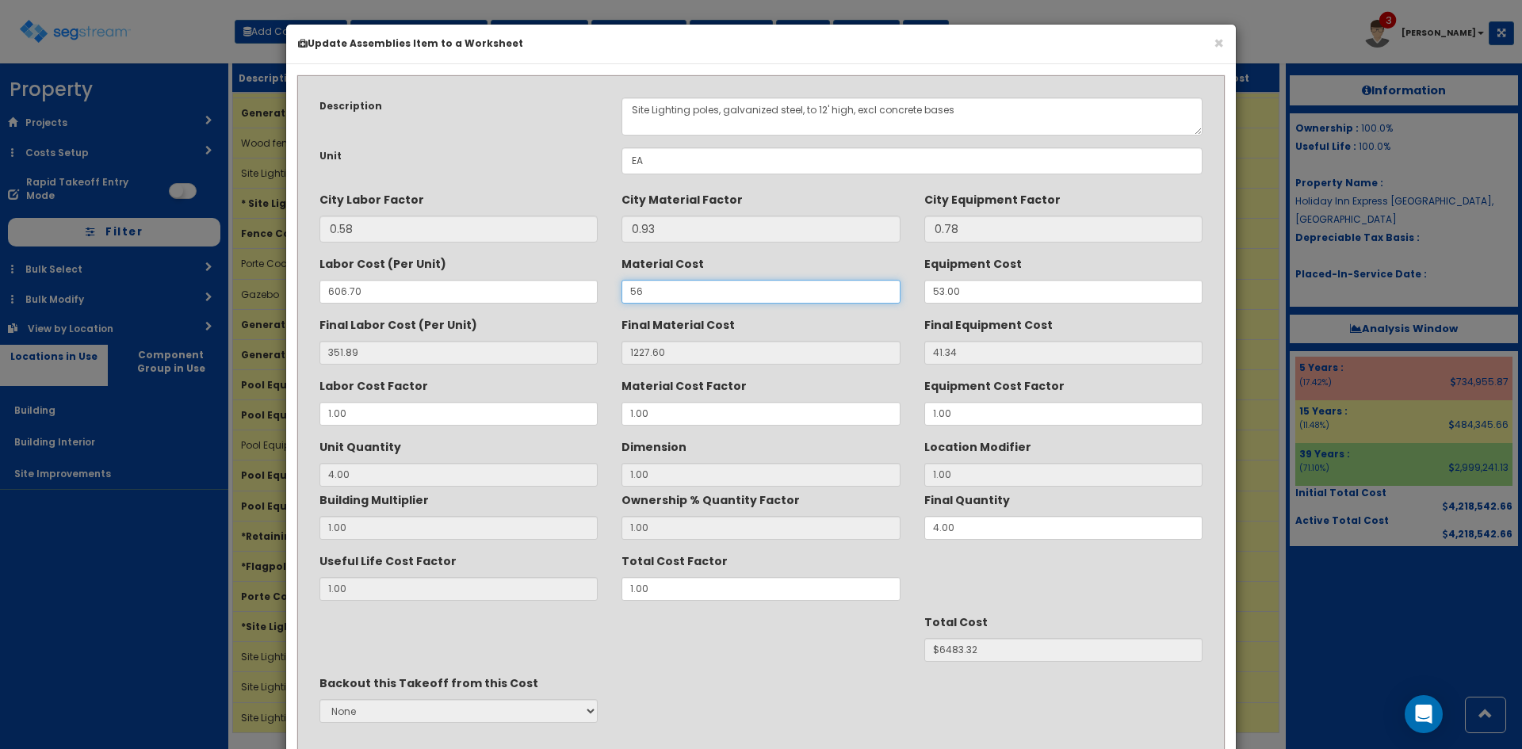
type input "$1781.24"
type input "561"
type input "521.73"
type input "$3659.84"
type input "561"
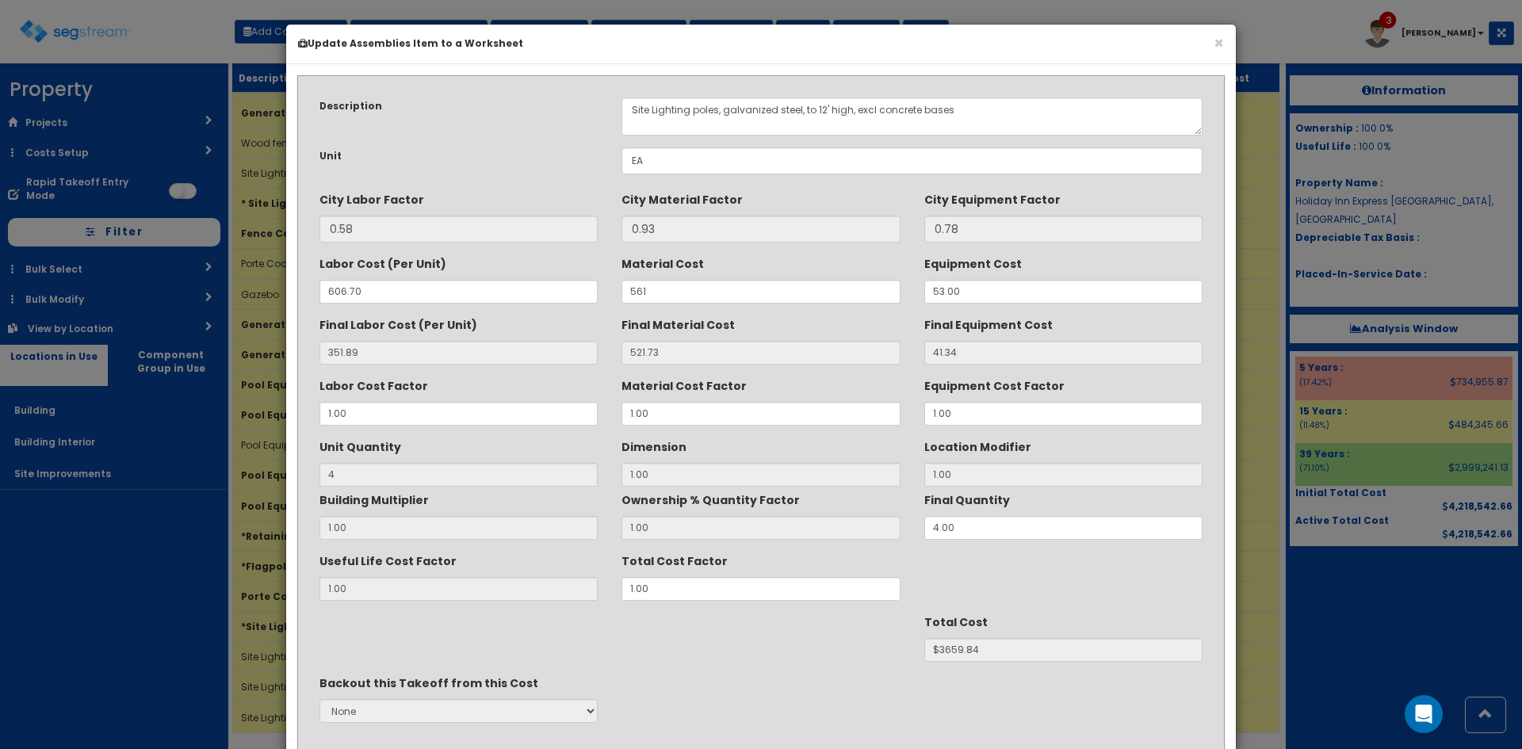
click at [789, 691] on div "Backout this Takeoff from this Cost None" at bounding box center [760, 699] width 907 height 59
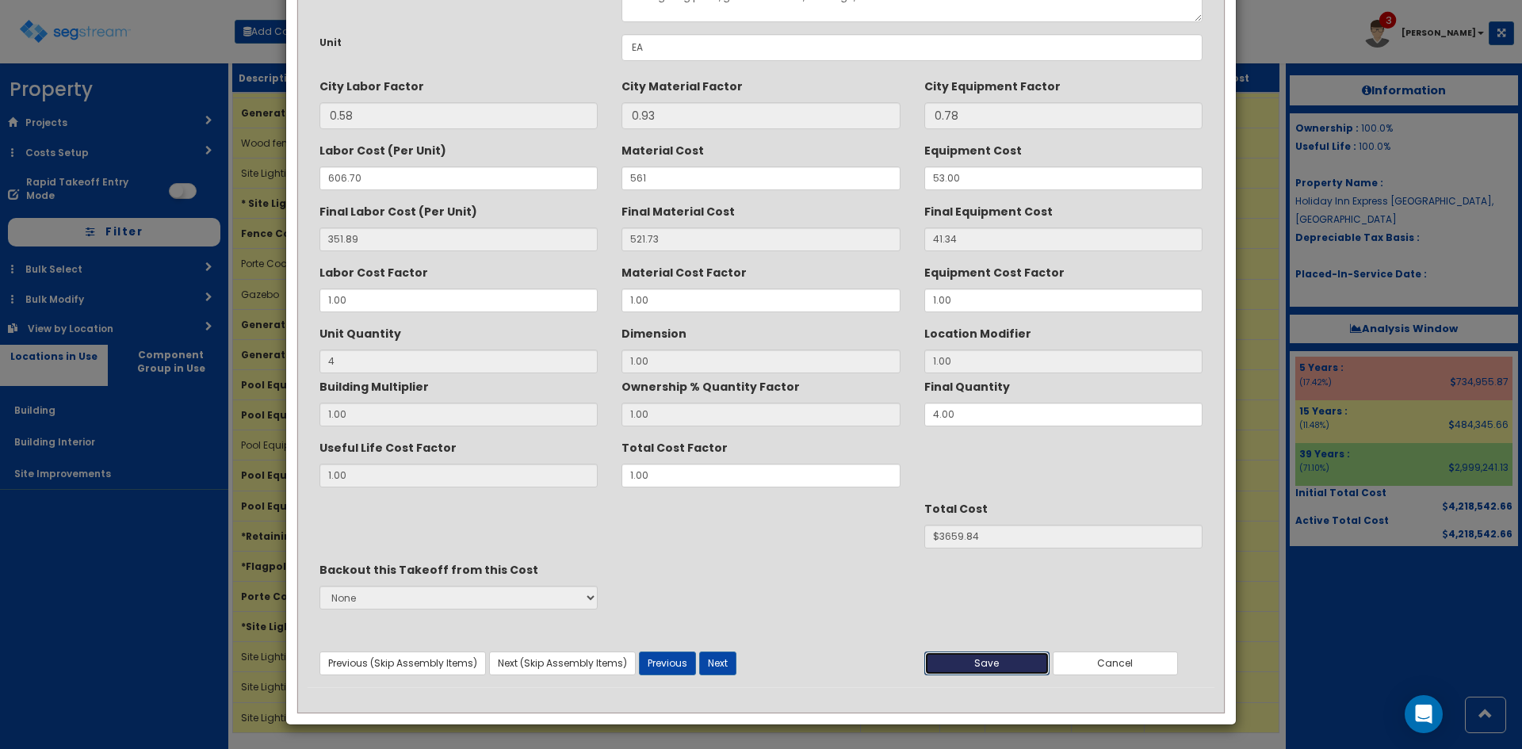
click at [995, 663] on button "Save" at bounding box center [986, 663] width 125 height 24
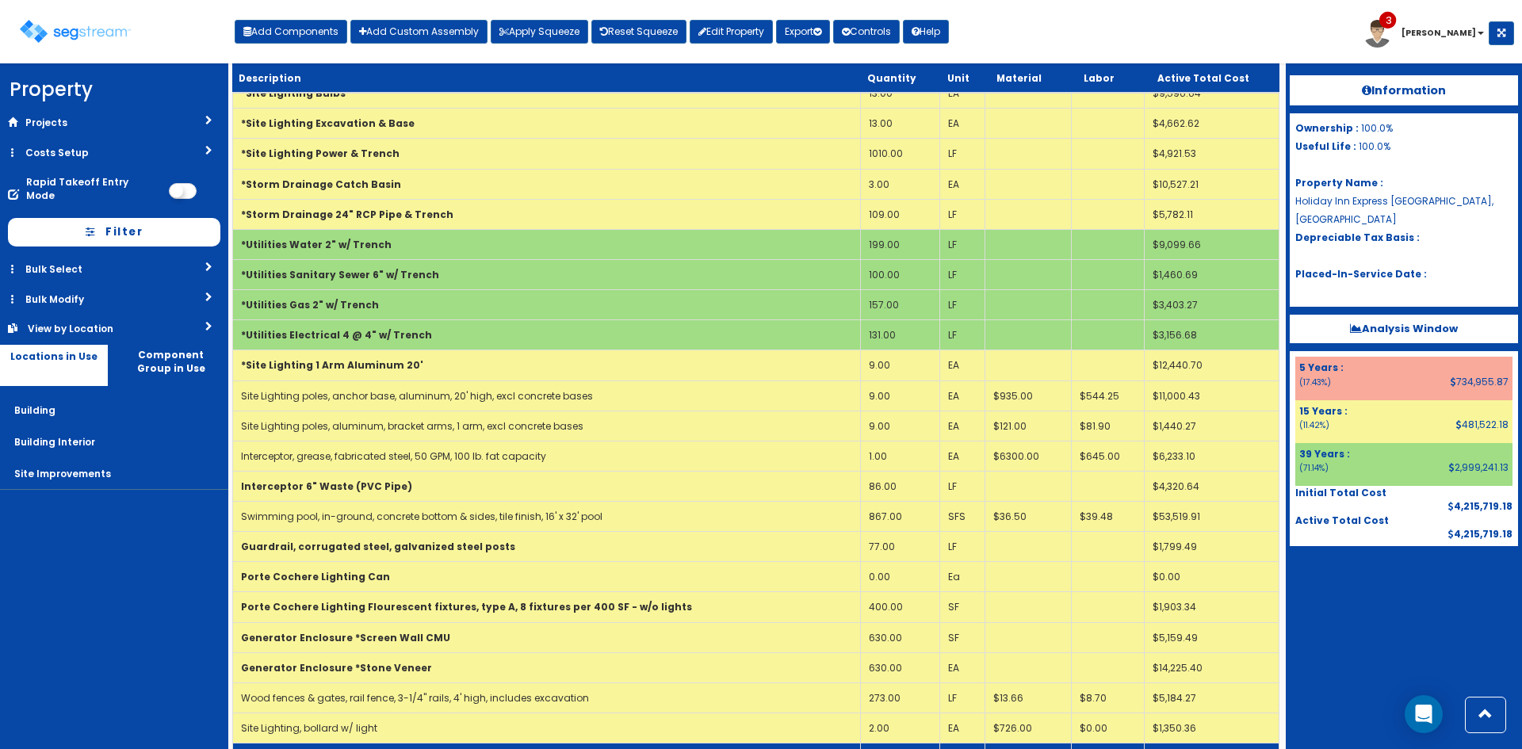
scroll to position [1236, 0]
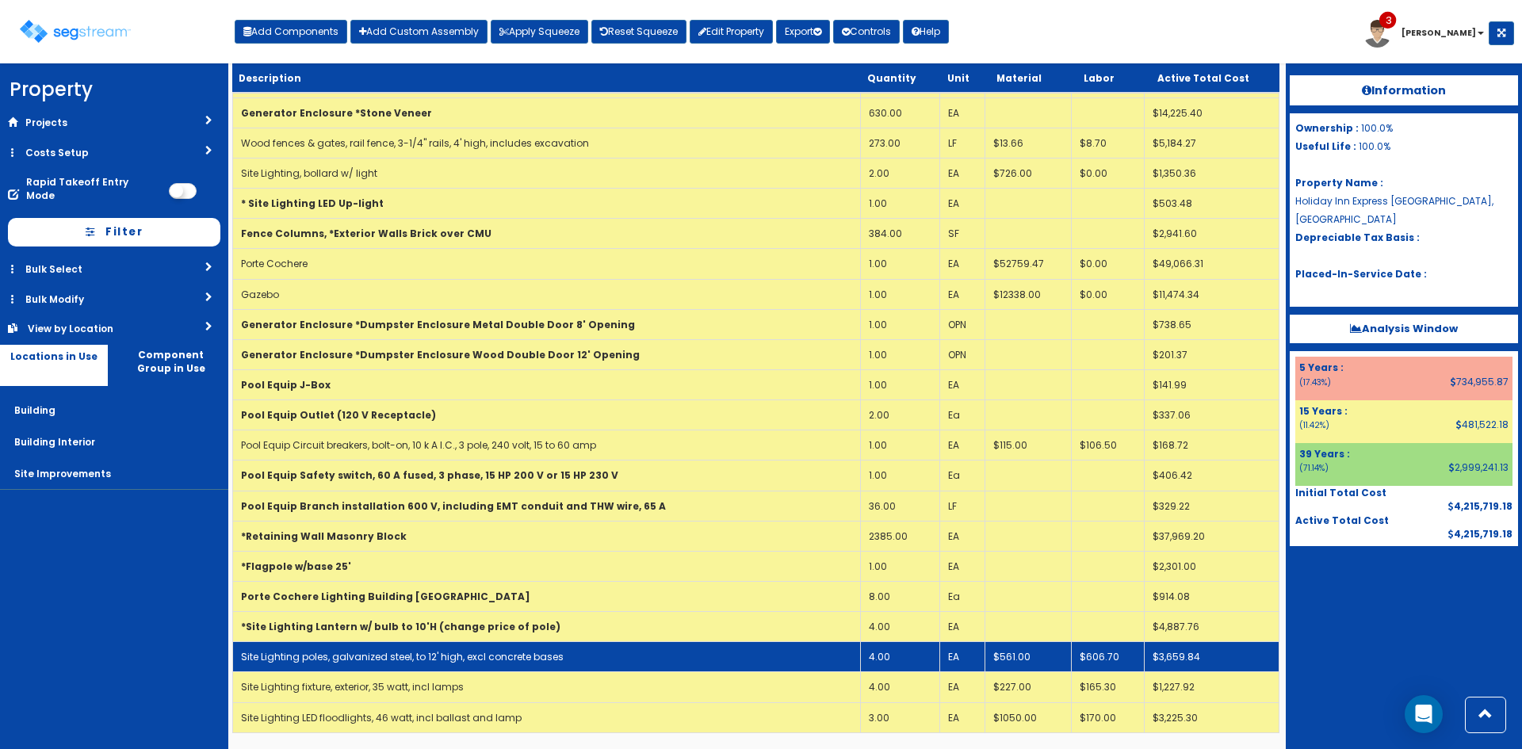
click at [794, 661] on td "Site Lighting poles, galvanized steel, to 12' high, excl concrete bases" at bounding box center [547, 657] width 628 height 30
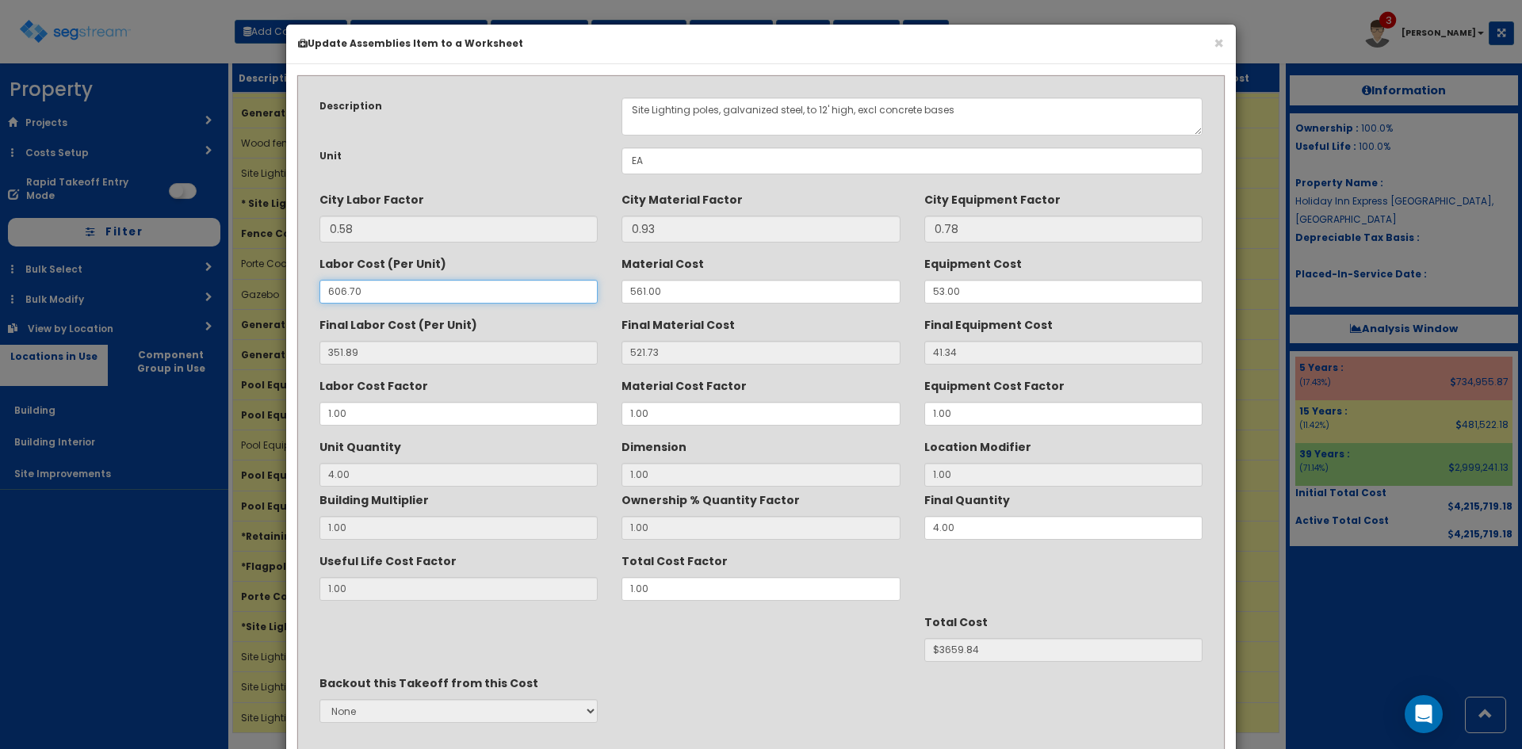
click at [282, 297] on div "× Update Assemblies Item to a Worksheet Description Site Lighting poles, galvan…" at bounding box center [761, 374] width 1522 height 749
type input "3"
type input "1.74"
type input "4"
type input "$2259.24"
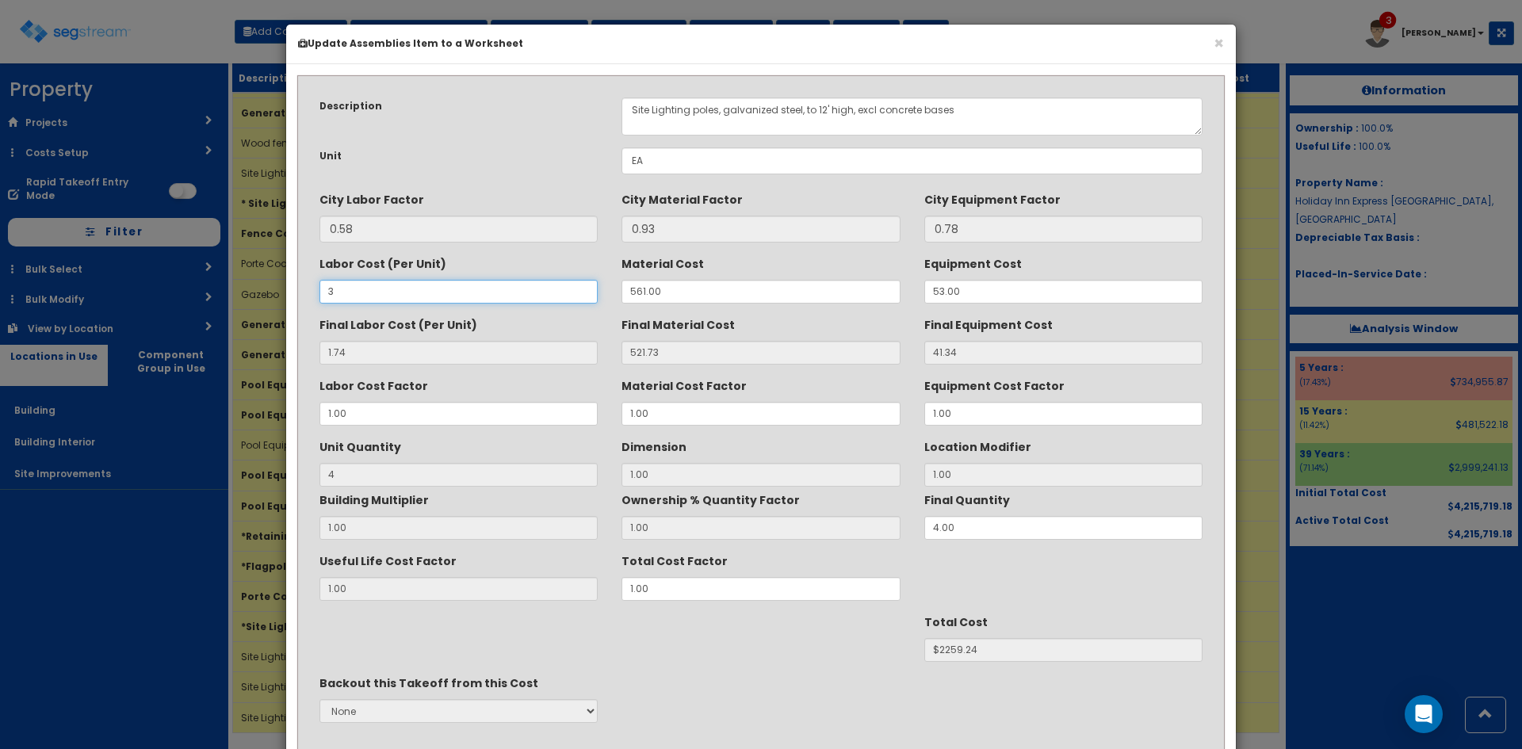
type input "32"
type input "18.56"
type input "$2326.52"
type input "326"
type input "189.08"
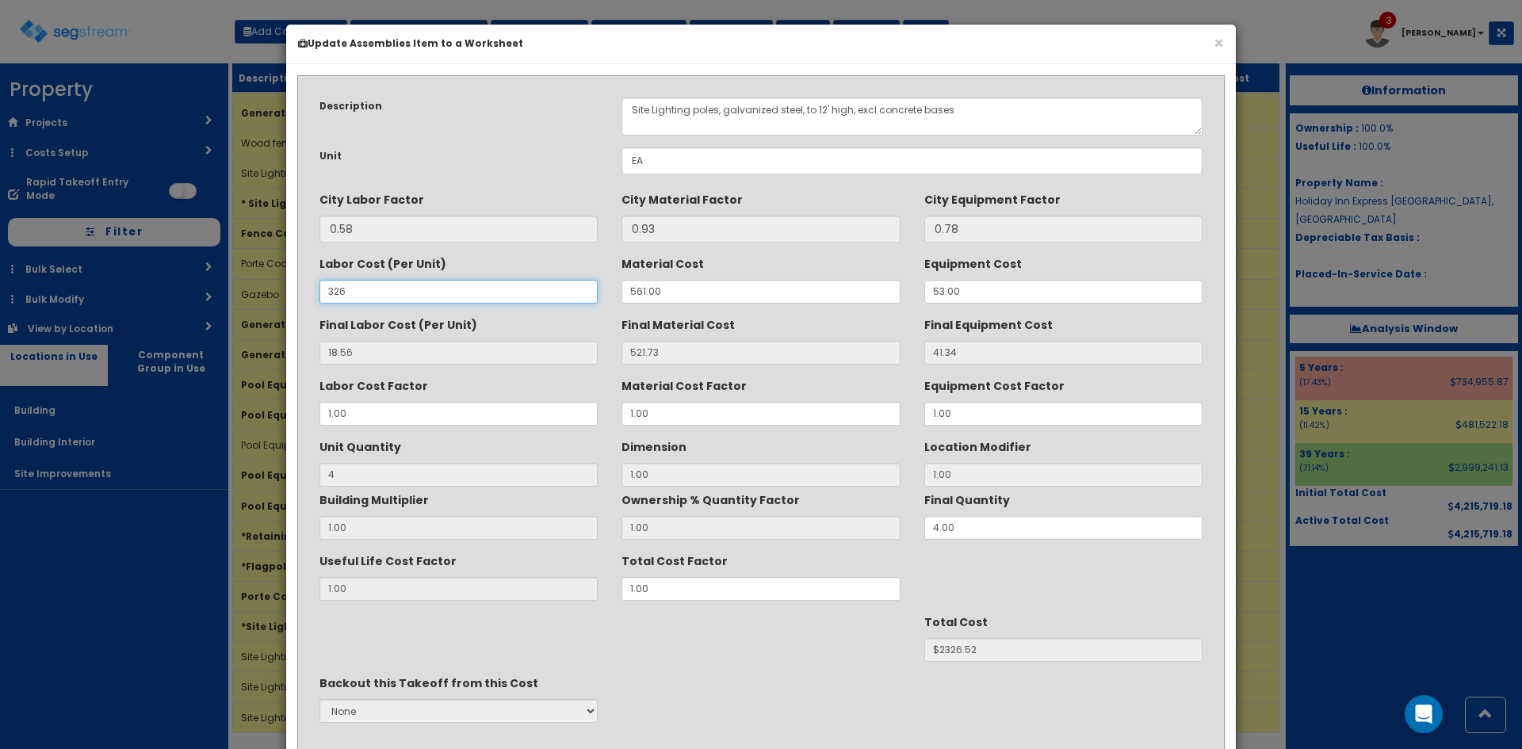
type input "$3008.60"
type input "326.40"
type input "189.31"
type input "$3009.52"
type input "326.40"
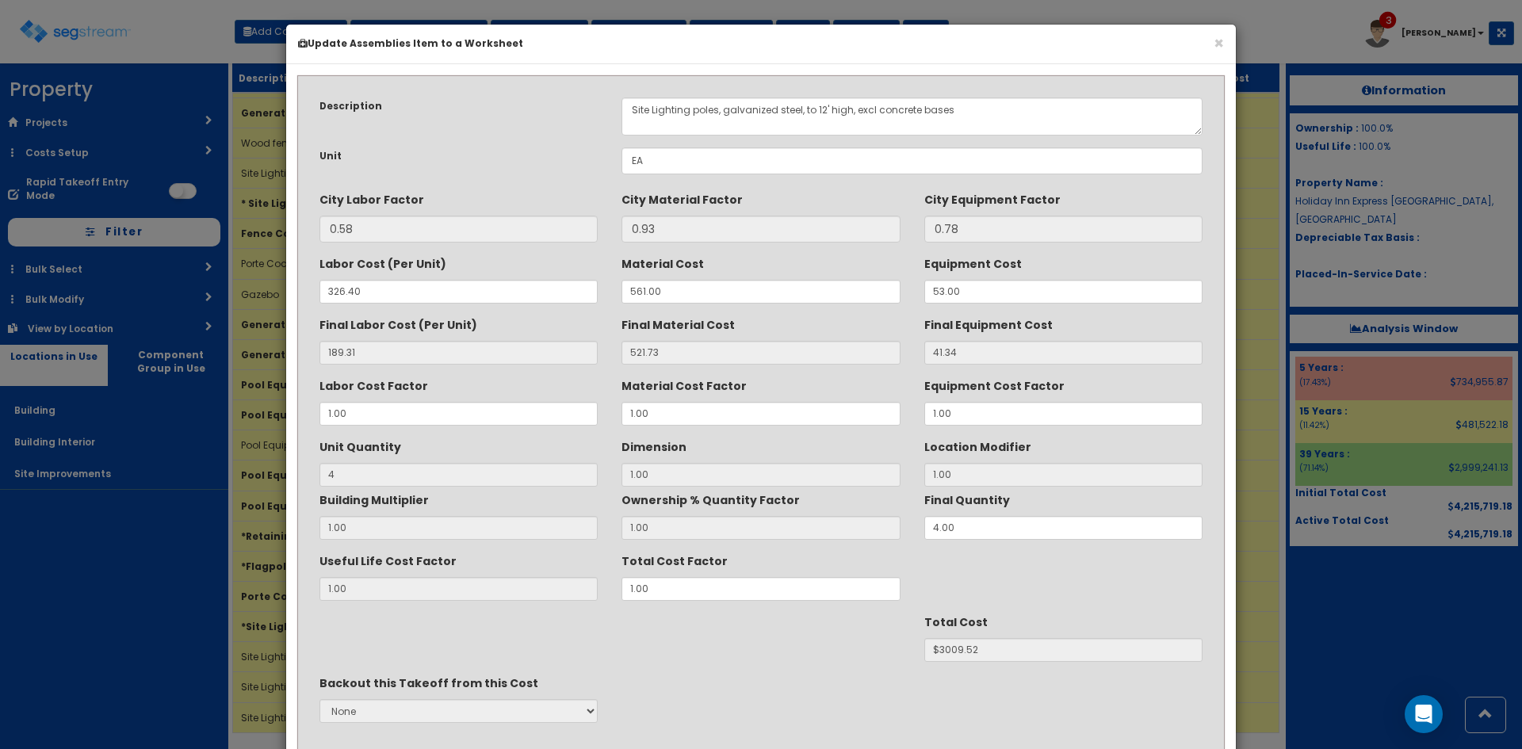
click at [862, 639] on div "Total Cost $3009.52" at bounding box center [760, 635] width 907 height 53
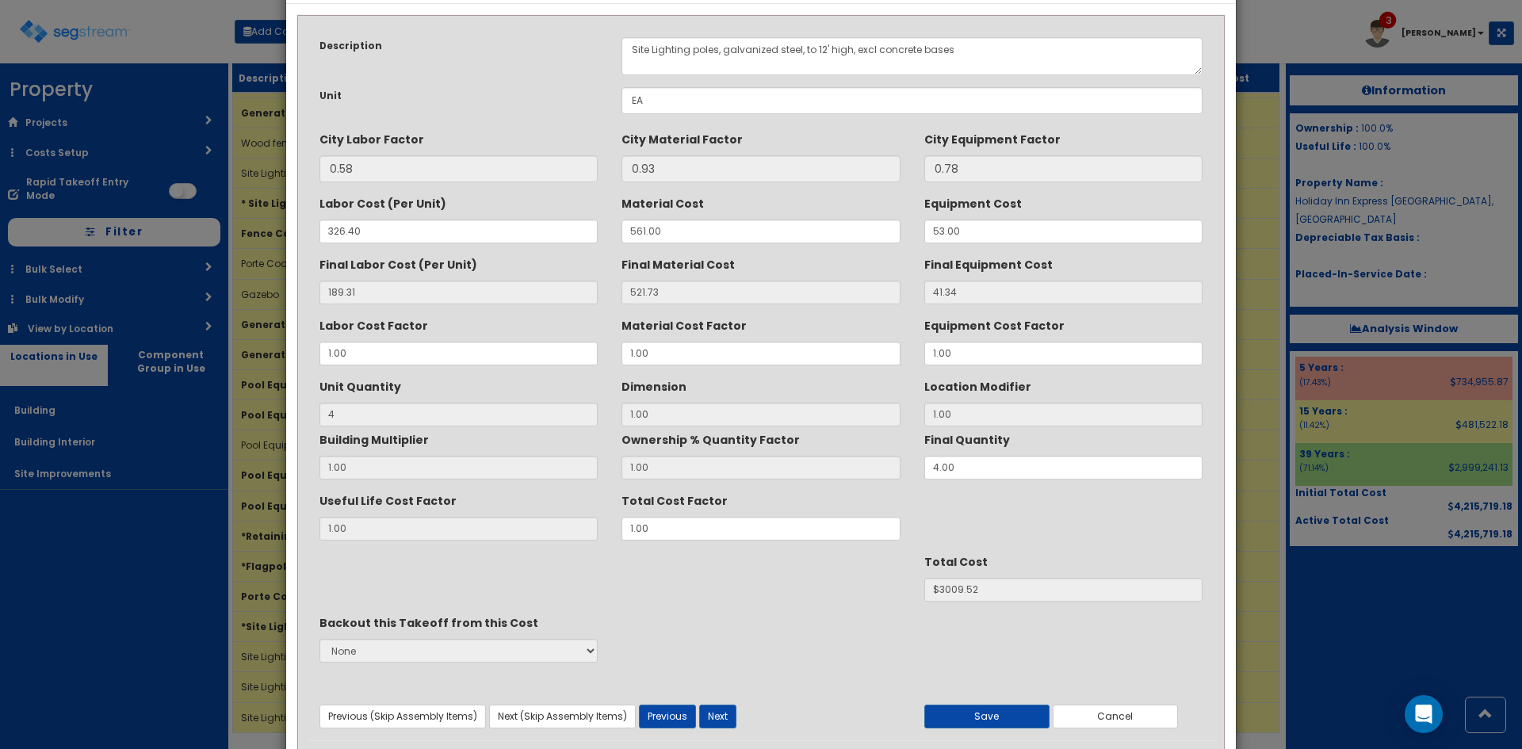
scroll to position [113, 0]
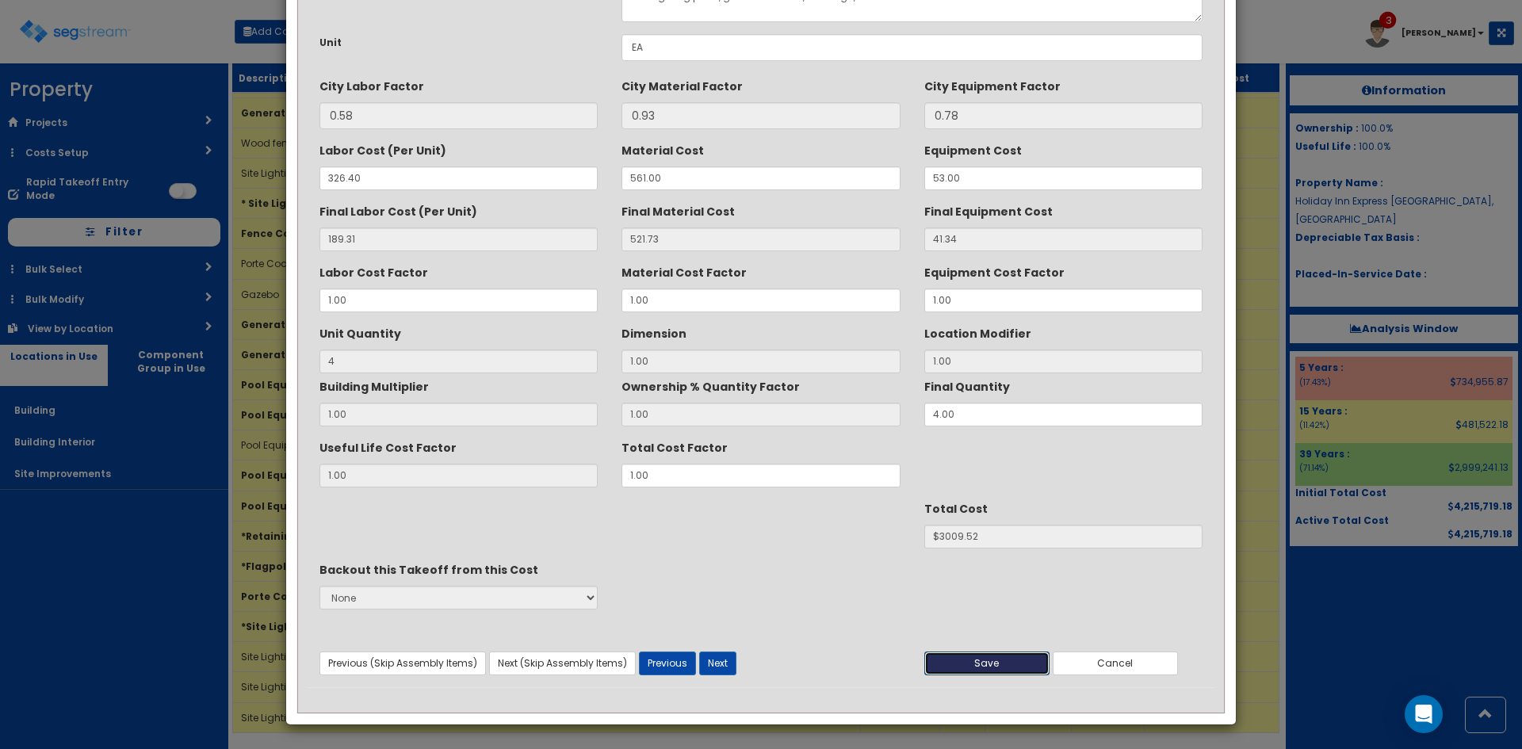
click at [942, 668] on button "Save" at bounding box center [986, 663] width 125 height 24
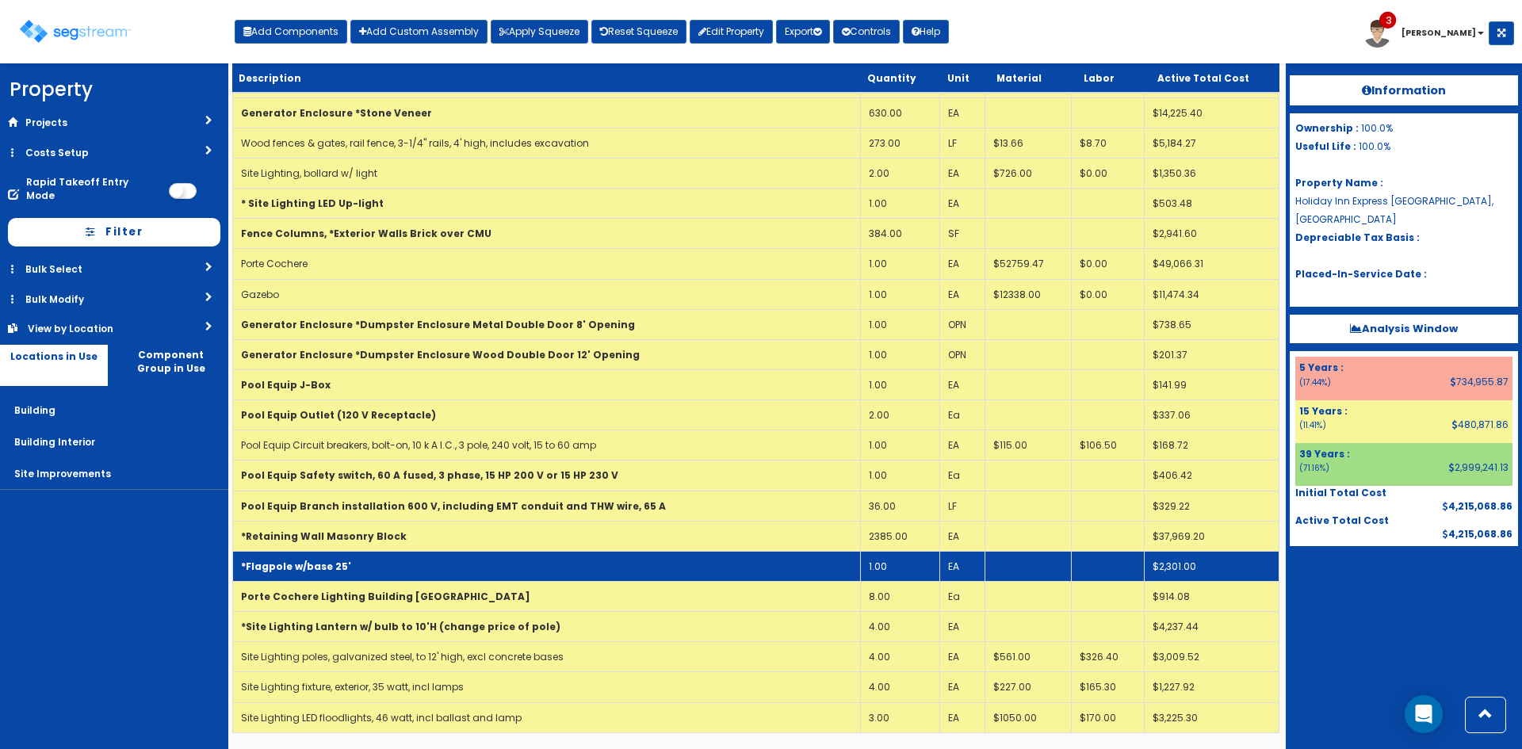
click at [523, 628] on b "*Site Lighting Lantern w/ bulb to 10'H (change price of pole)" at bounding box center [400, 626] width 319 height 13
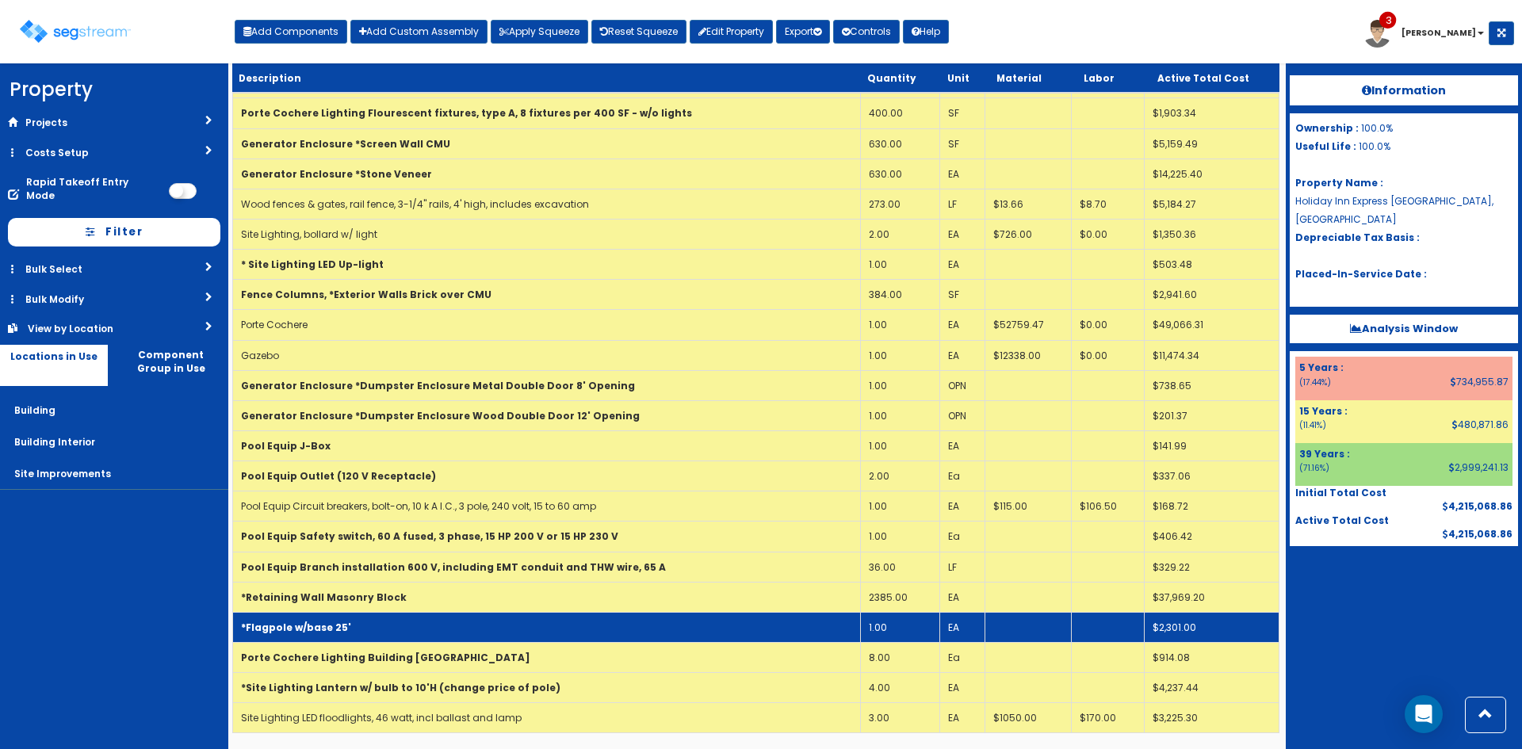
scroll to position [1174, 0]
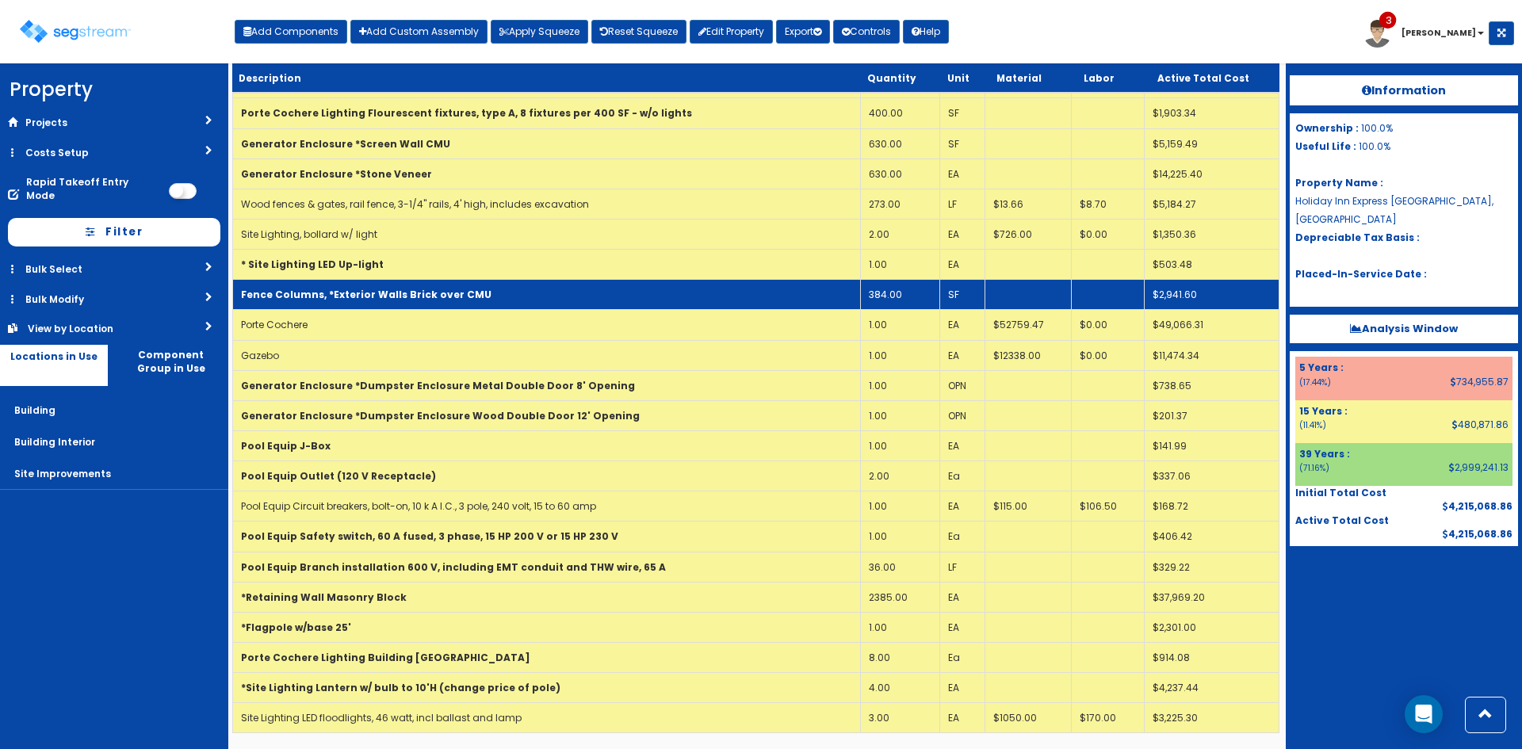
click at [456, 300] on b "Fence Columns, *Exterior Walls Brick over CMU" at bounding box center [366, 294] width 250 height 13
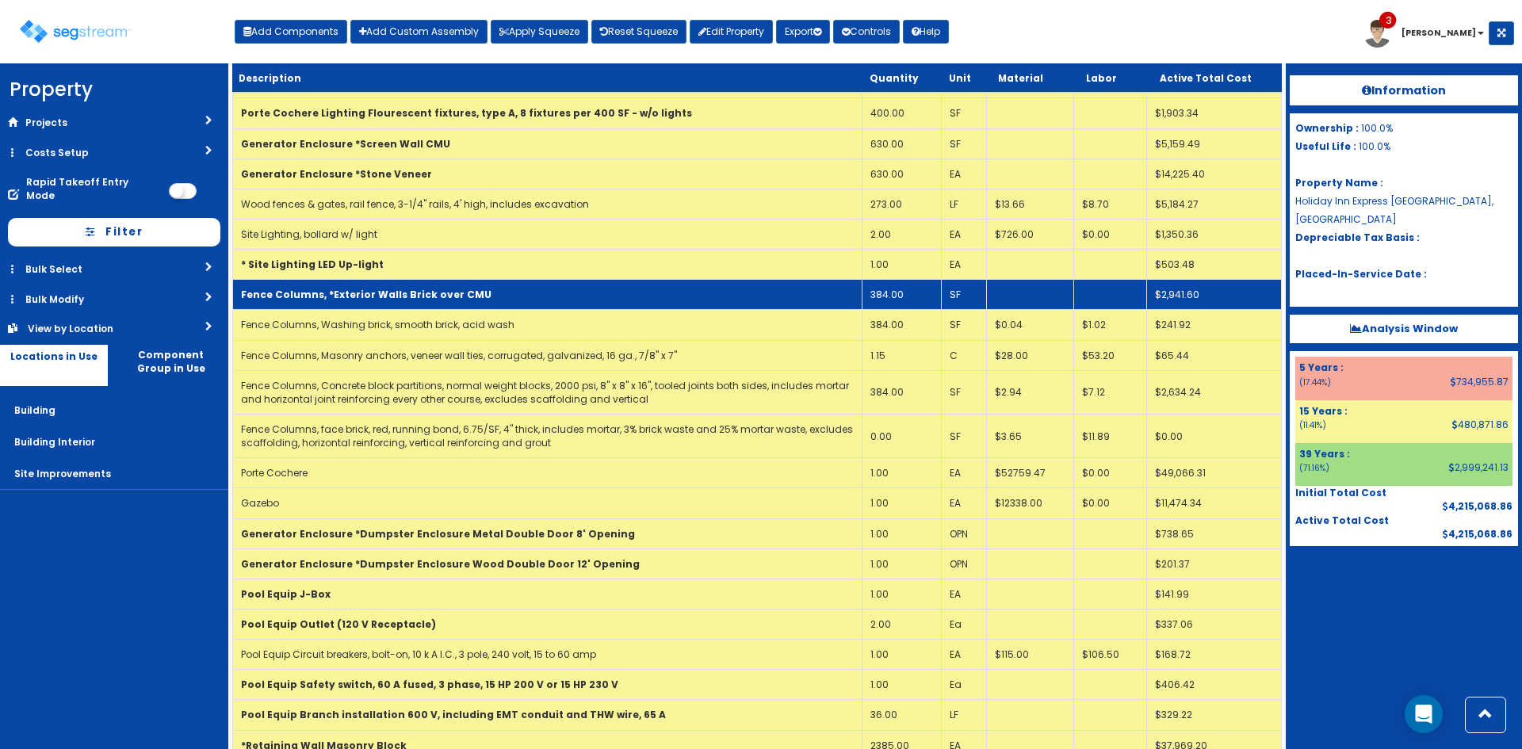
scroll to position [1236, 0]
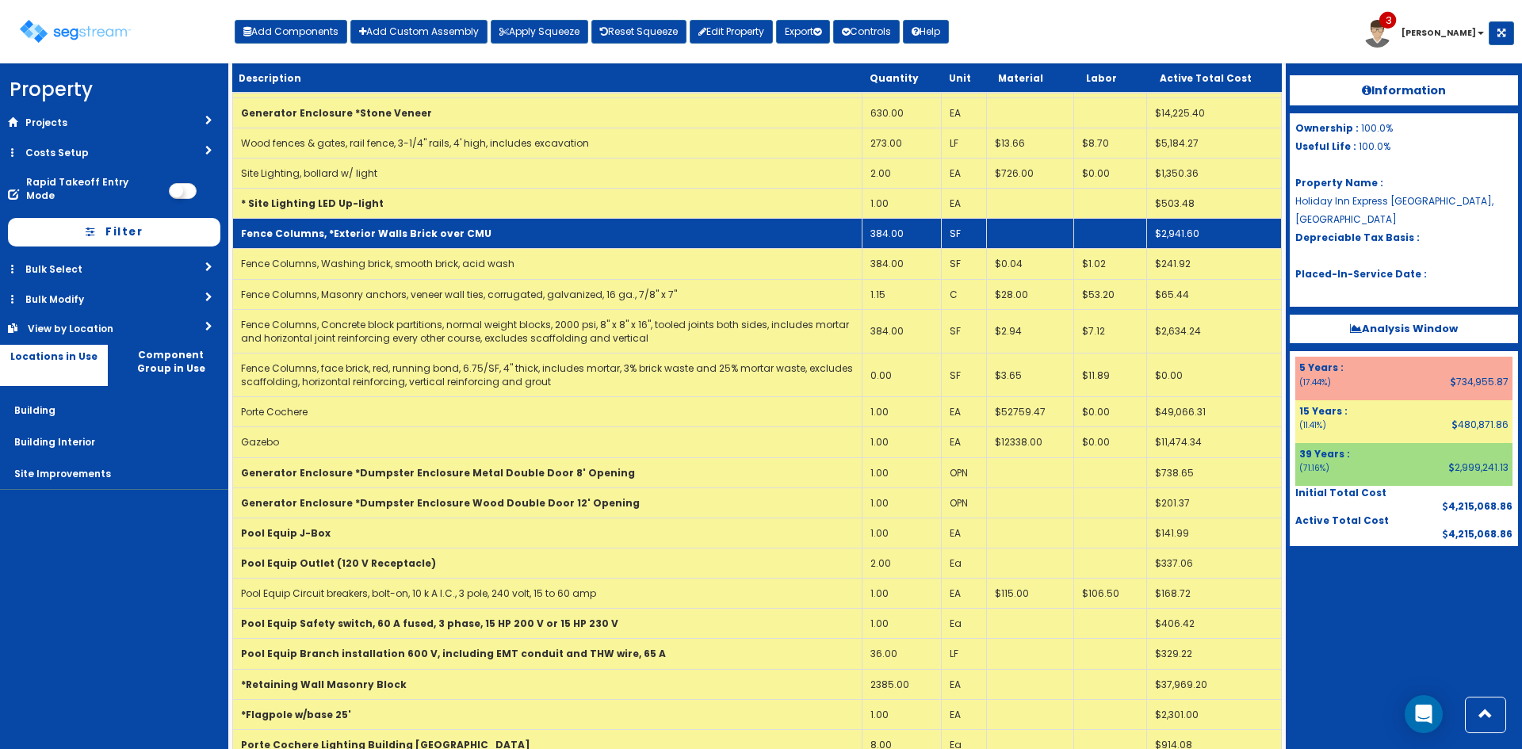
click at [525, 227] on td "Fence Columns, *Exterior Walls Brick over CMU" at bounding box center [547, 234] width 629 height 30
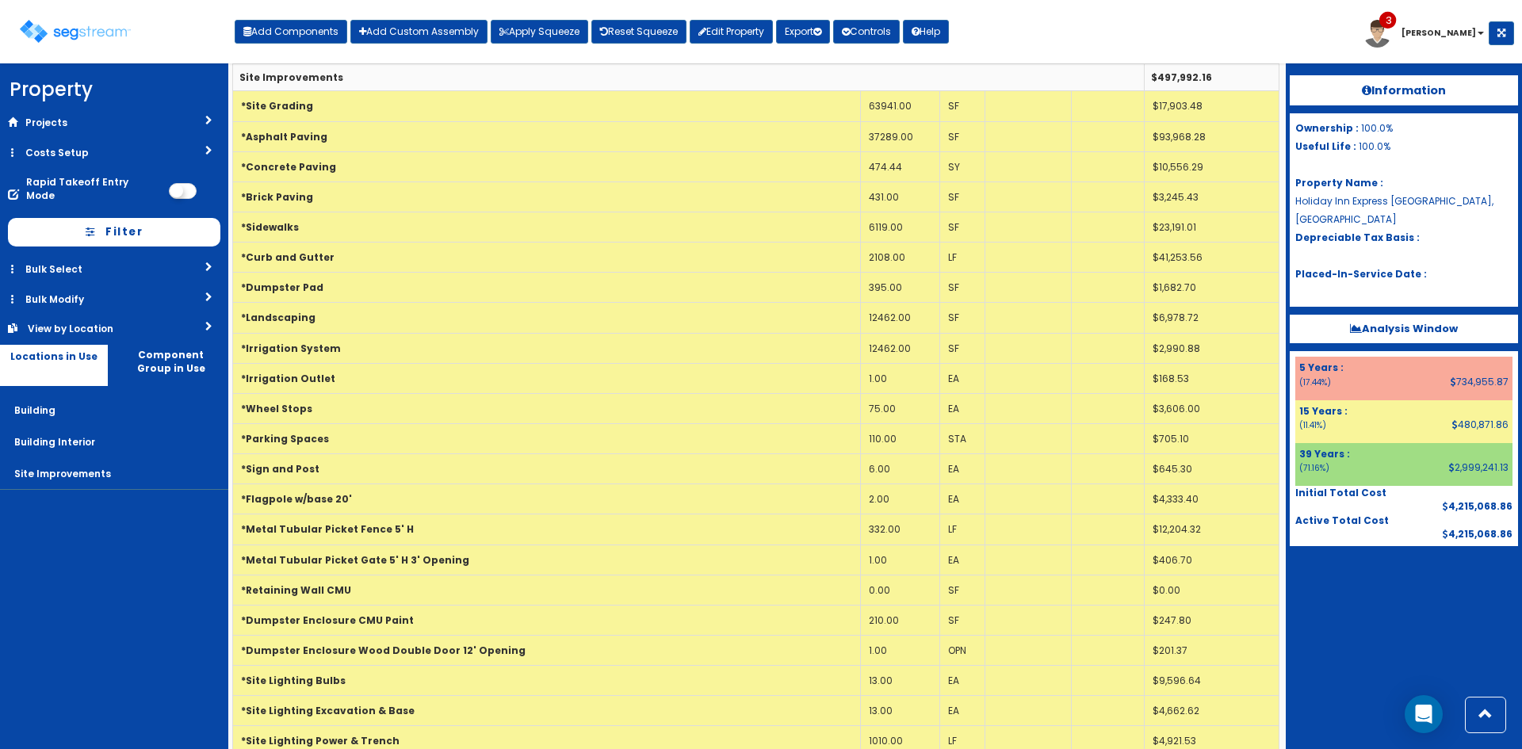
scroll to position [0, 0]
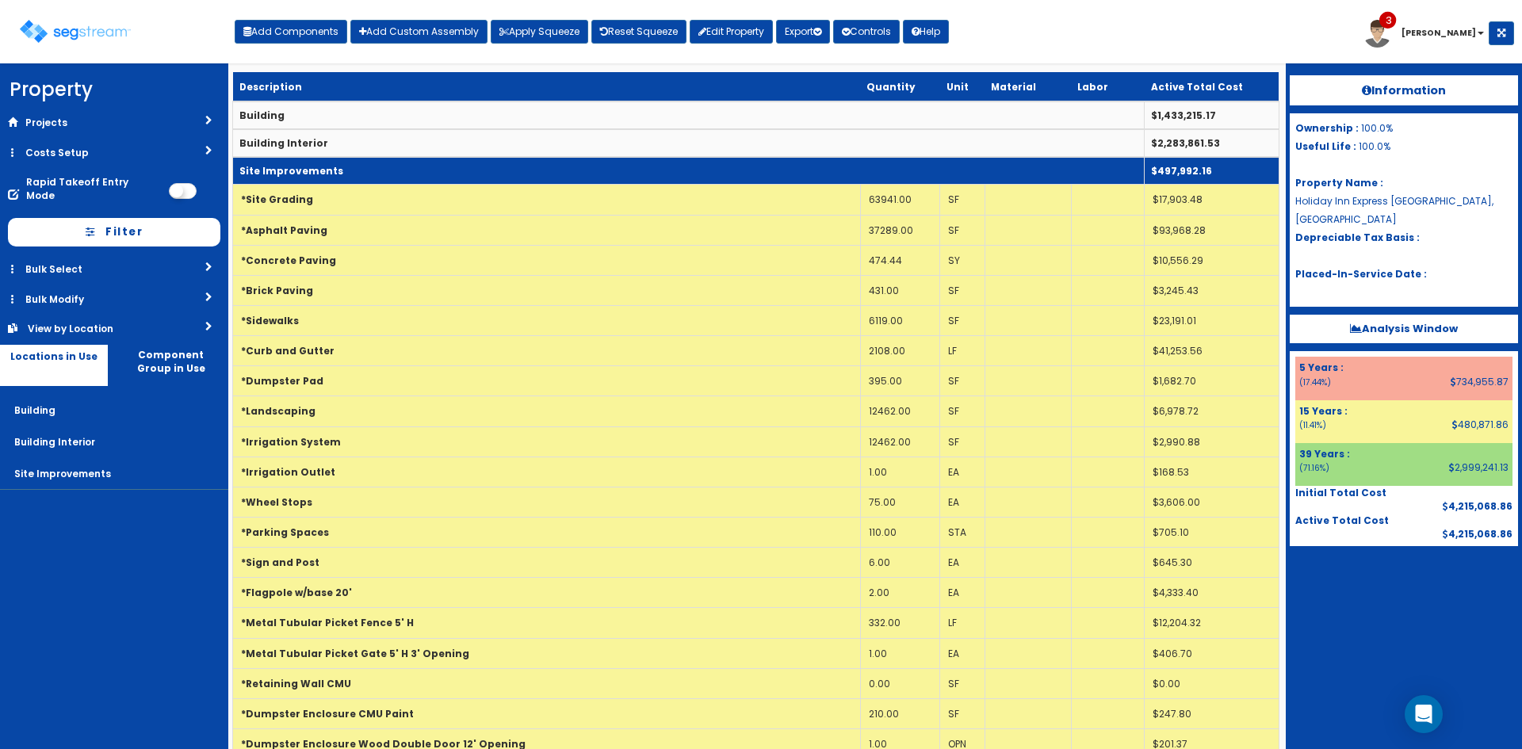
click at [628, 171] on td "Site Improvements" at bounding box center [688, 171] width 911 height 28
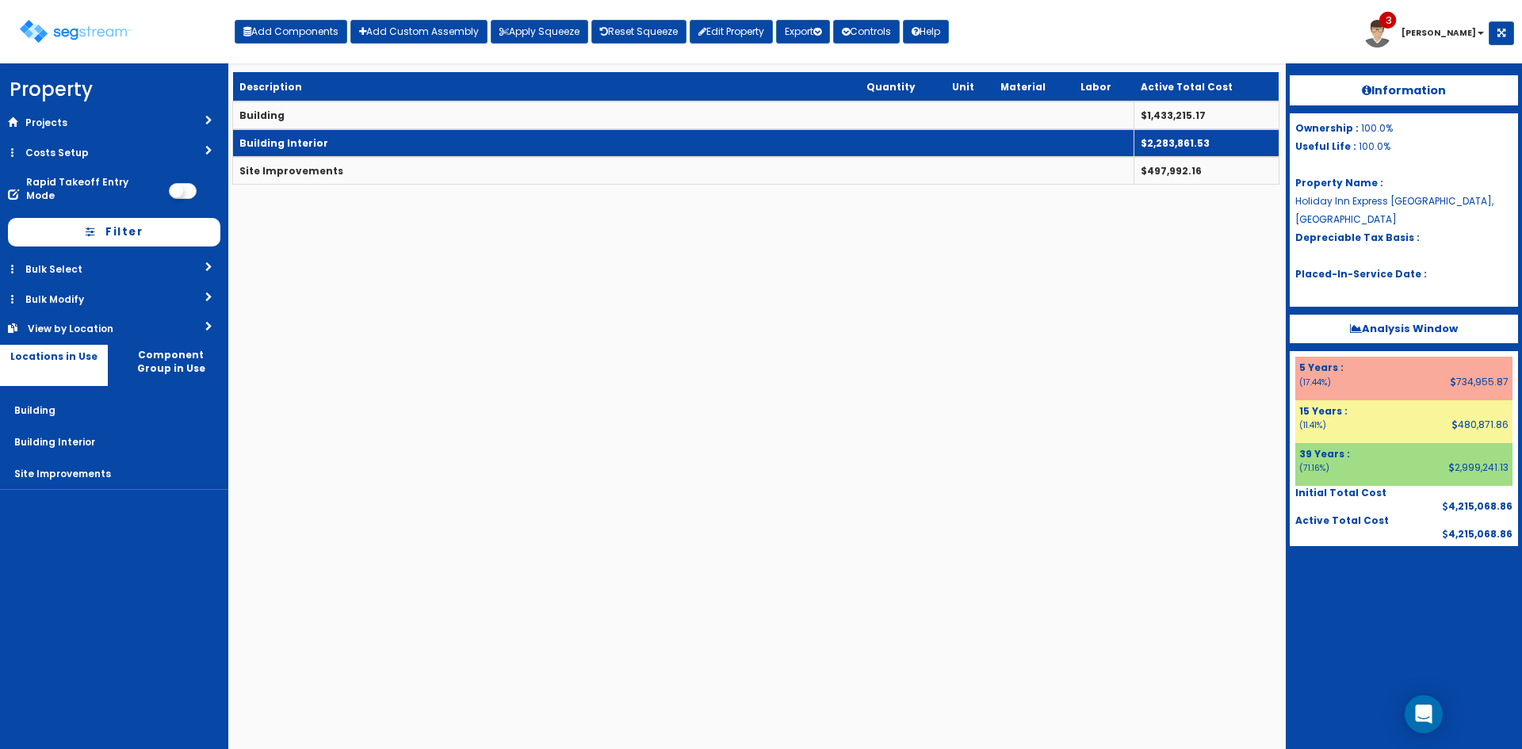
click at [628, 138] on td "Building Interior" at bounding box center [683, 143] width 901 height 28
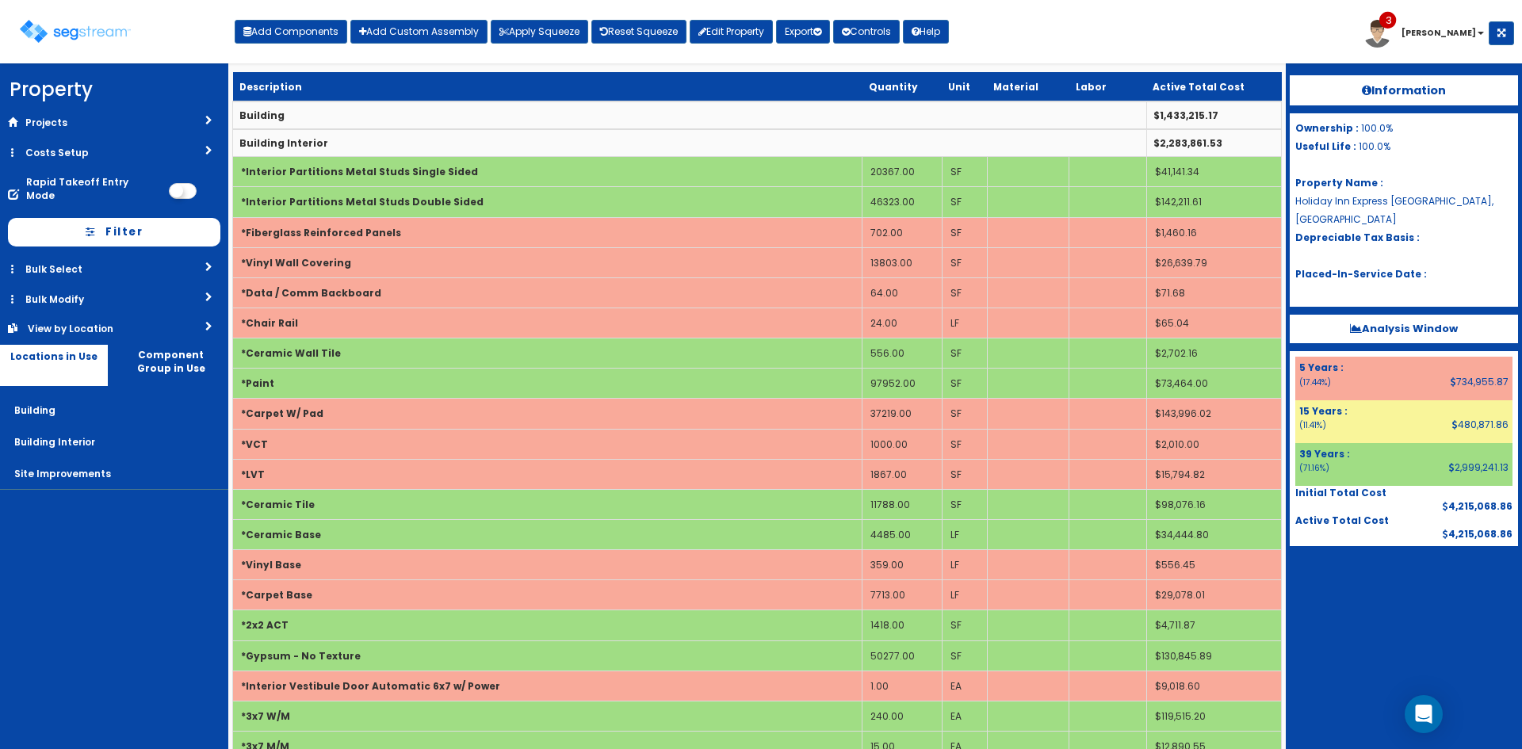
click at [1175, 38] on div "Toggle navigation Add Components Add Custom Assembly Apply Squeeze Reset Squeez…" at bounding box center [761, 38] width 1506 height 52
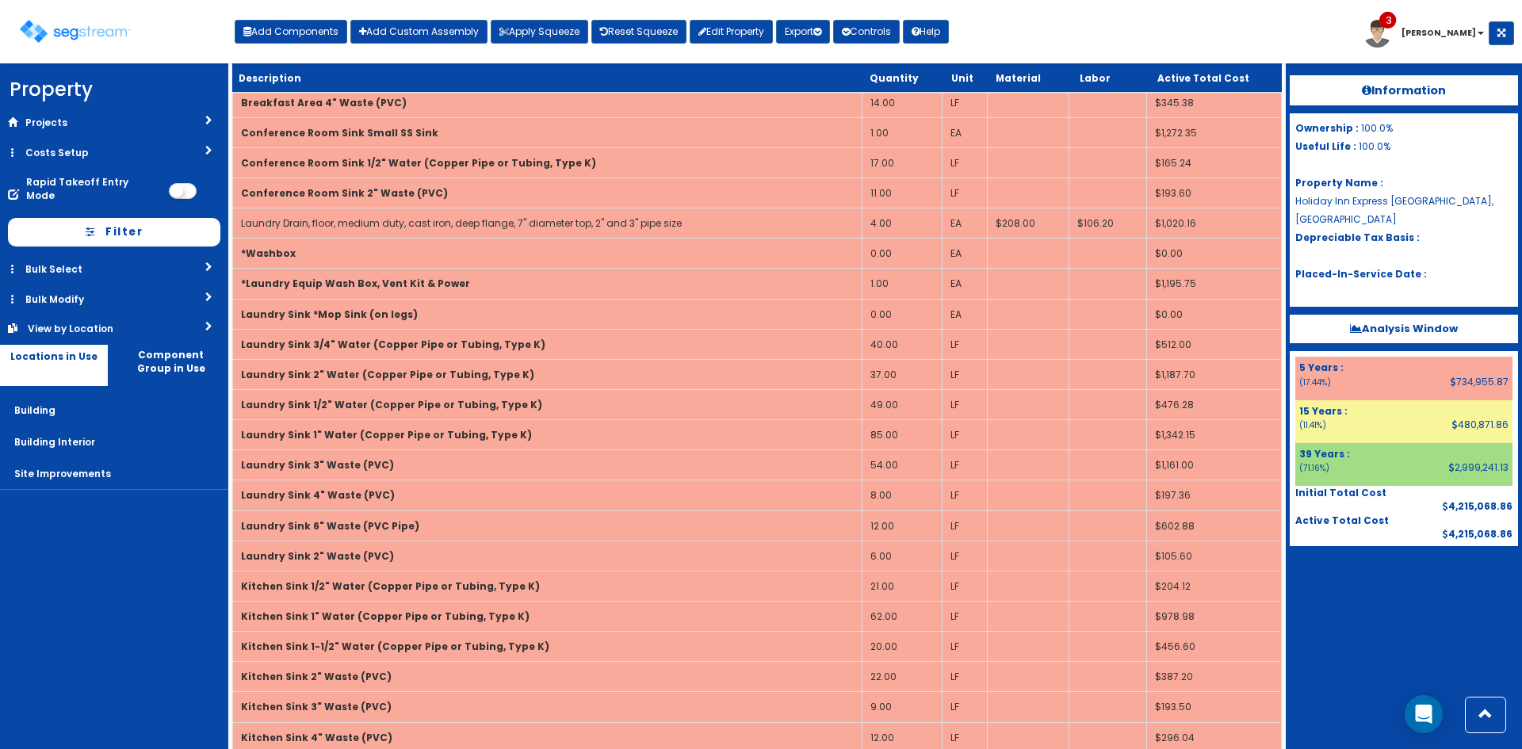
scroll to position [4483, 0]
